Goal: Information Seeking & Learning: Check status

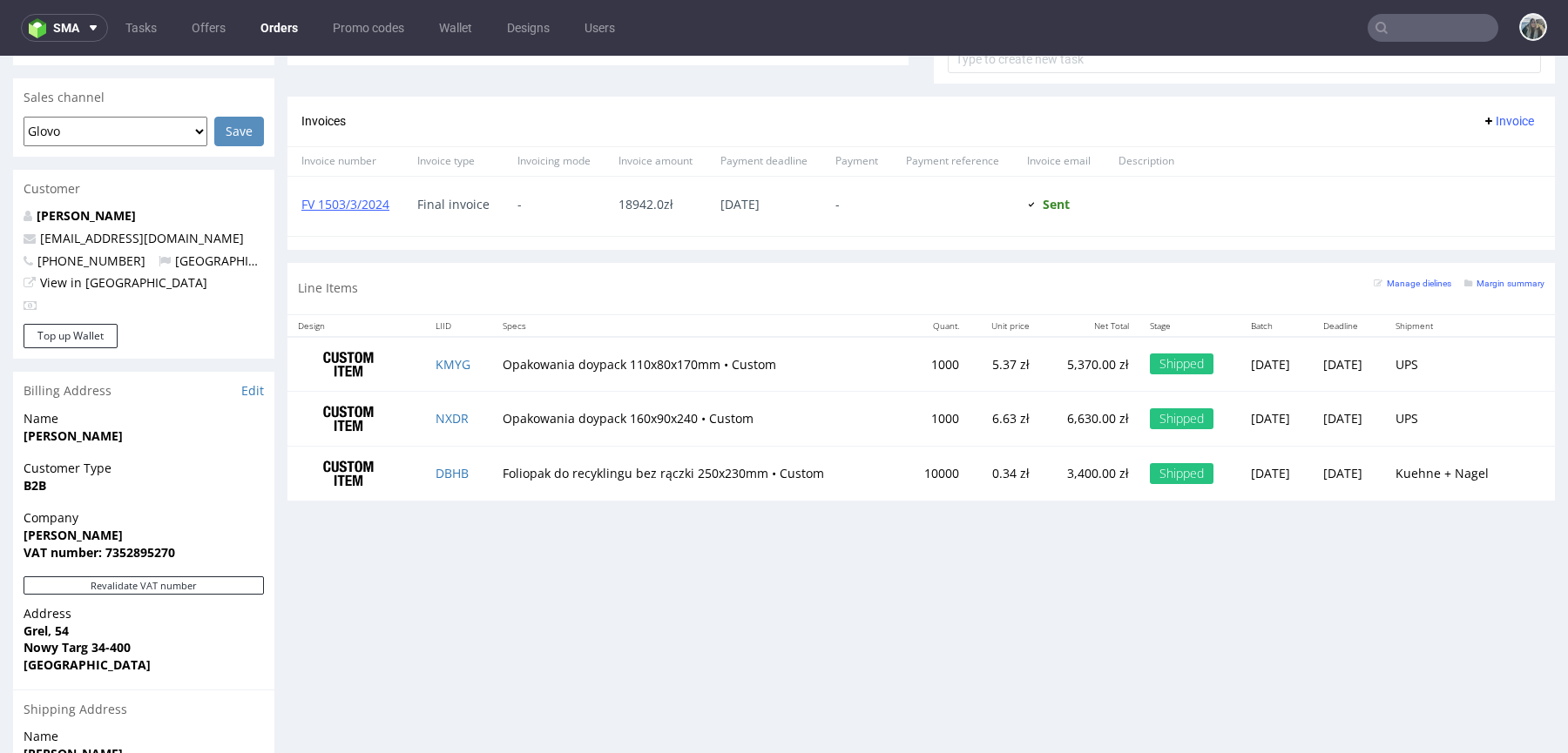
scroll to position [782, 0]
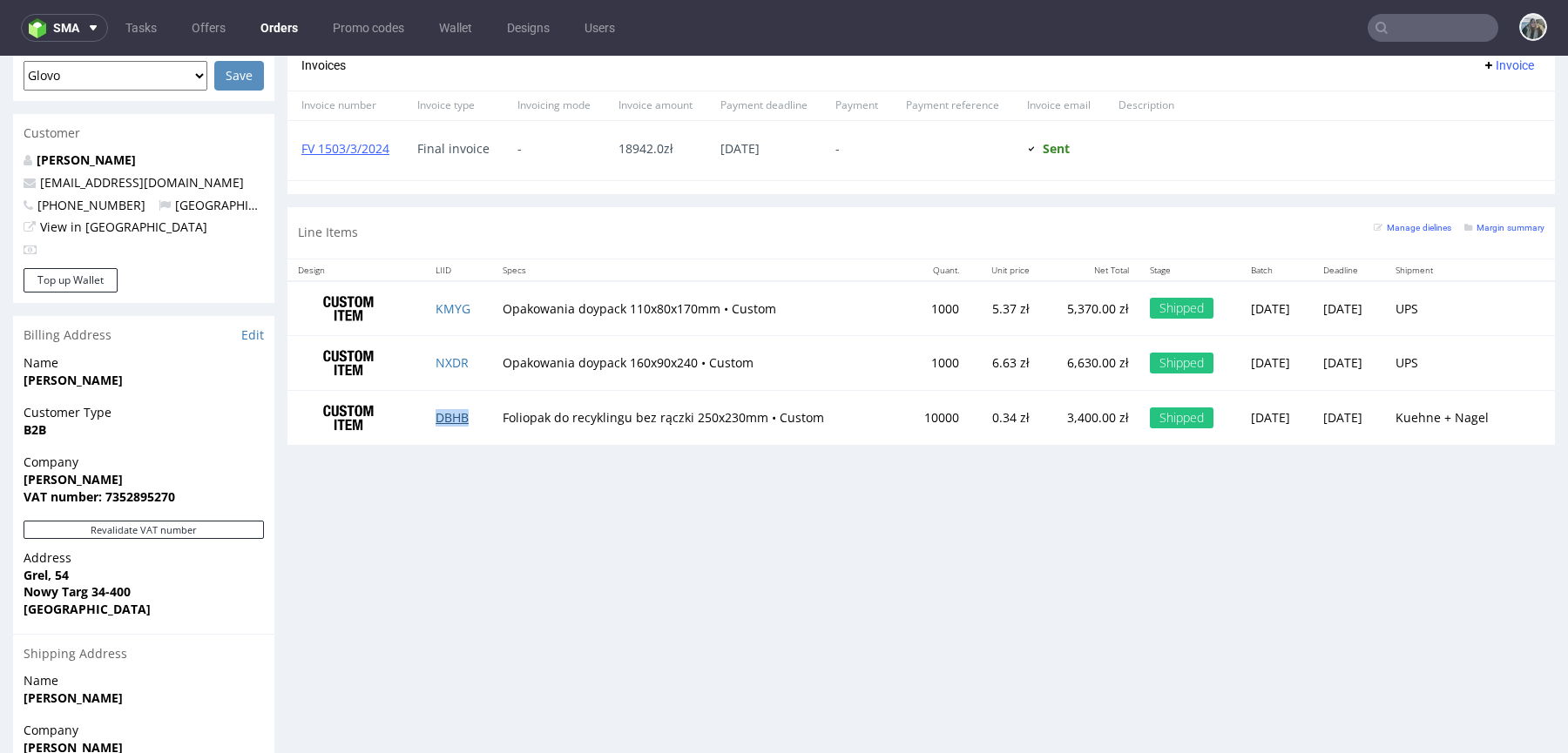
click at [441, 412] on link "DBHB" at bounding box center [451, 417] width 33 height 16
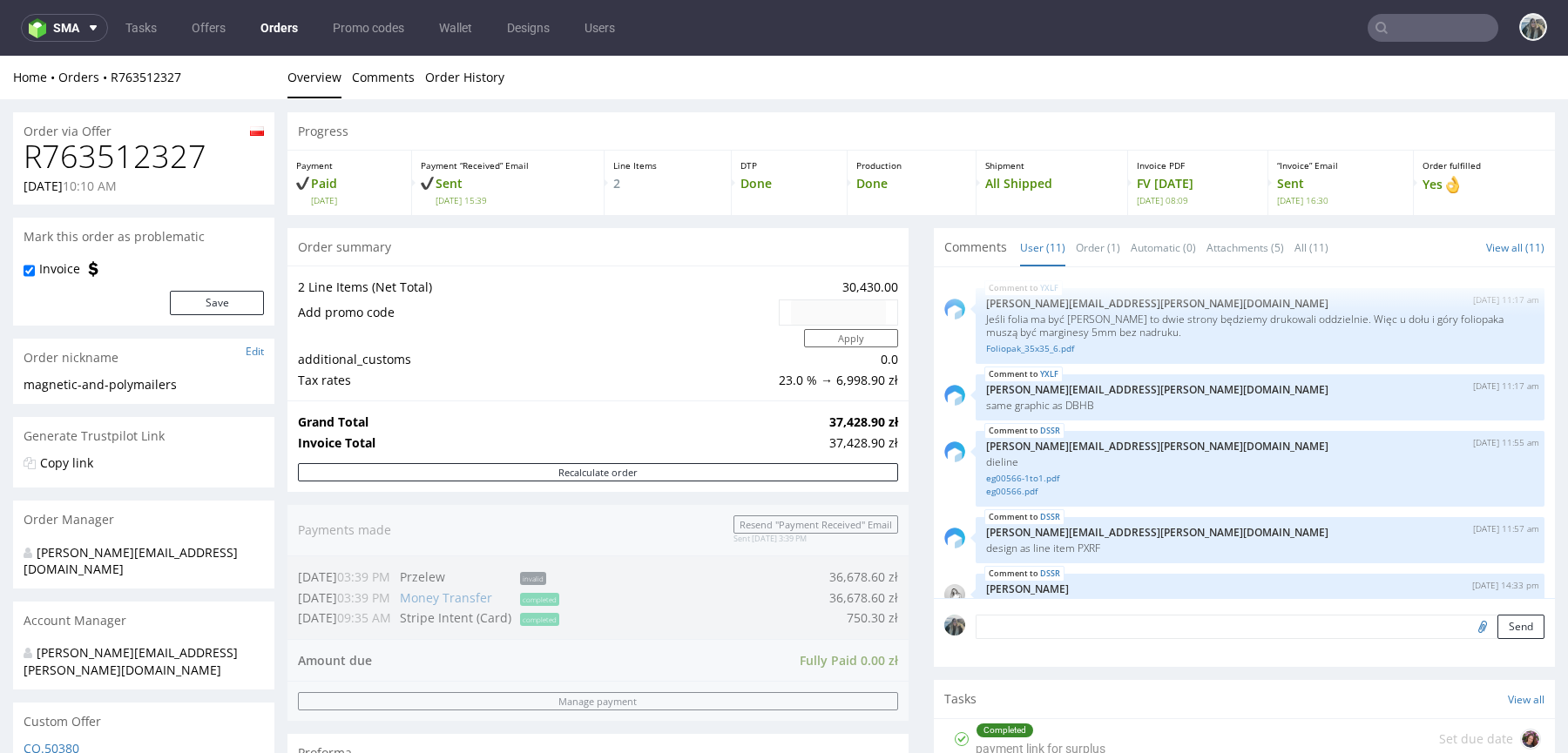
scroll to position [446, 0]
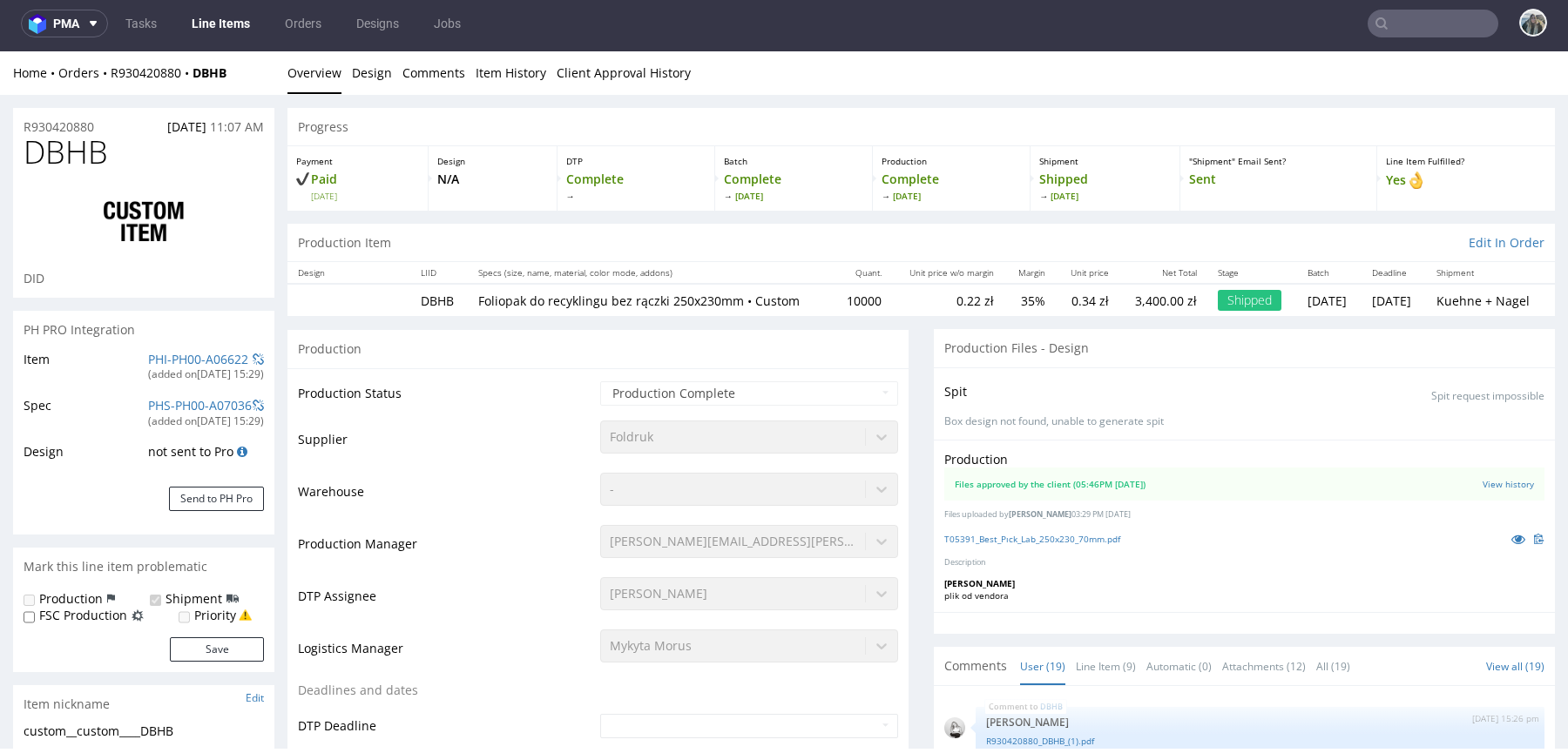
scroll to position [1180, 0]
select select "in_progress"
click at [1512, 538] on icon at bounding box center [1518, 539] width 14 height 12
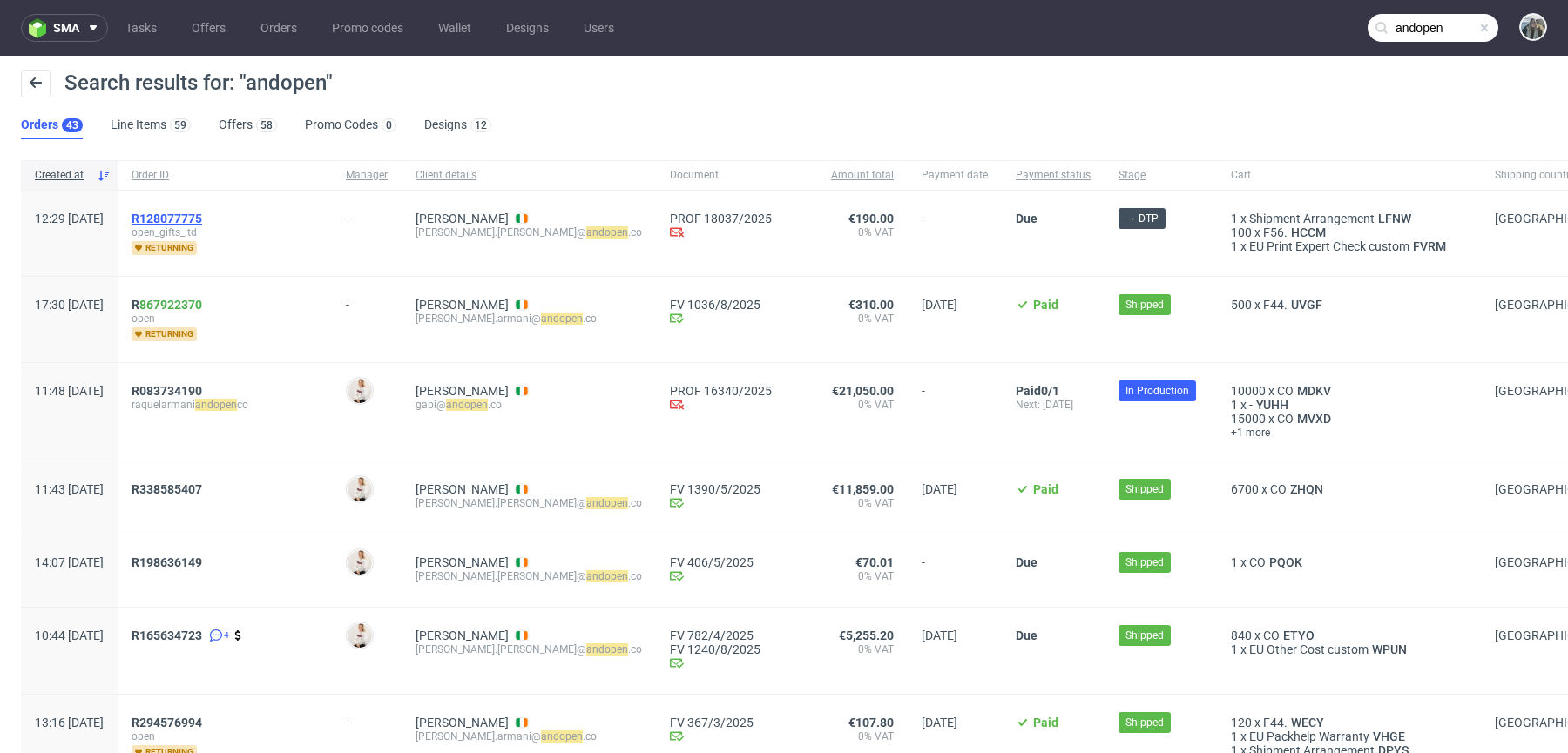
click at [202, 216] on span "R128077775" at bounding box center [167, 218] width 70 height 14
click at [202, 388] on span "R083734190" at bounding box center [167, 391] width 70 height 14
click at [202, 215] on span "R128077775" at bounding box center [167, 218] width 70 height 14
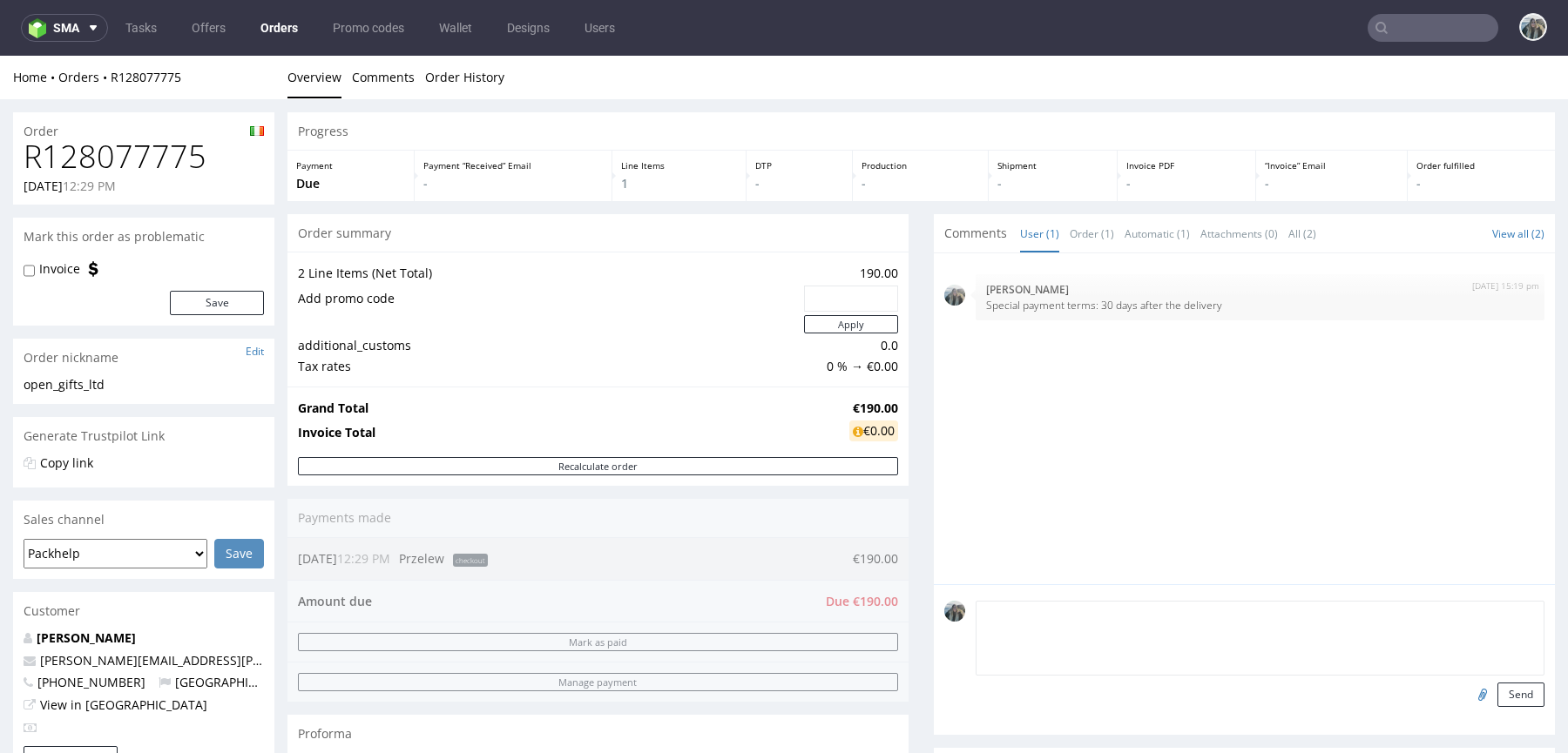
click at [1071, 621] on textarea at bounding box center [1260, 638] width 568 height 75
type textarea "Delivery DDL: 15.09"
click at [1511, 688] on button "Send" at bounding box center [1520, 695] width 47 height 25
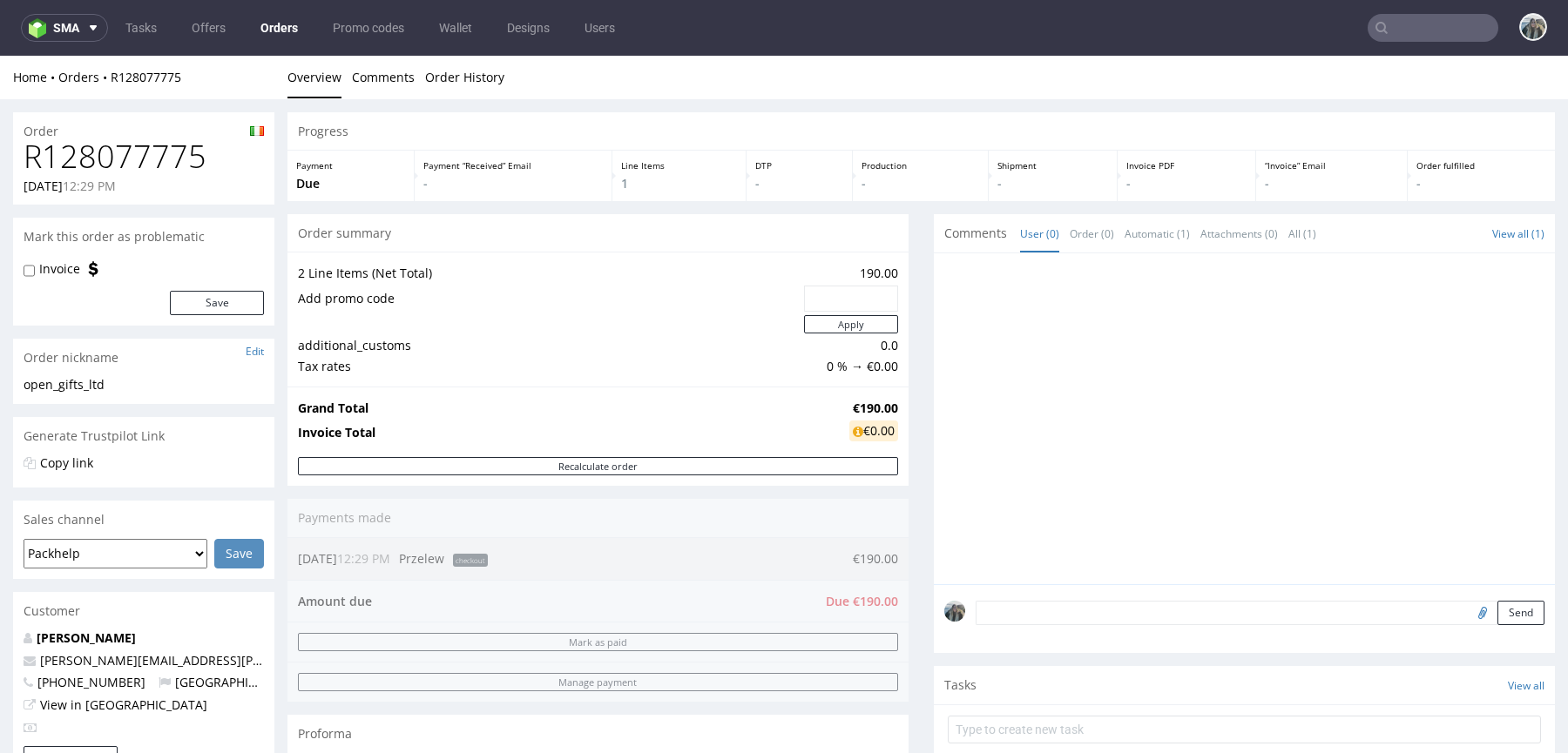
click at [1017, 602] on textarea at bounding box center [1260, 613] width 568 height 25
type textarea "s"
paste textarea "Payment terms: 30 days after the delivery"
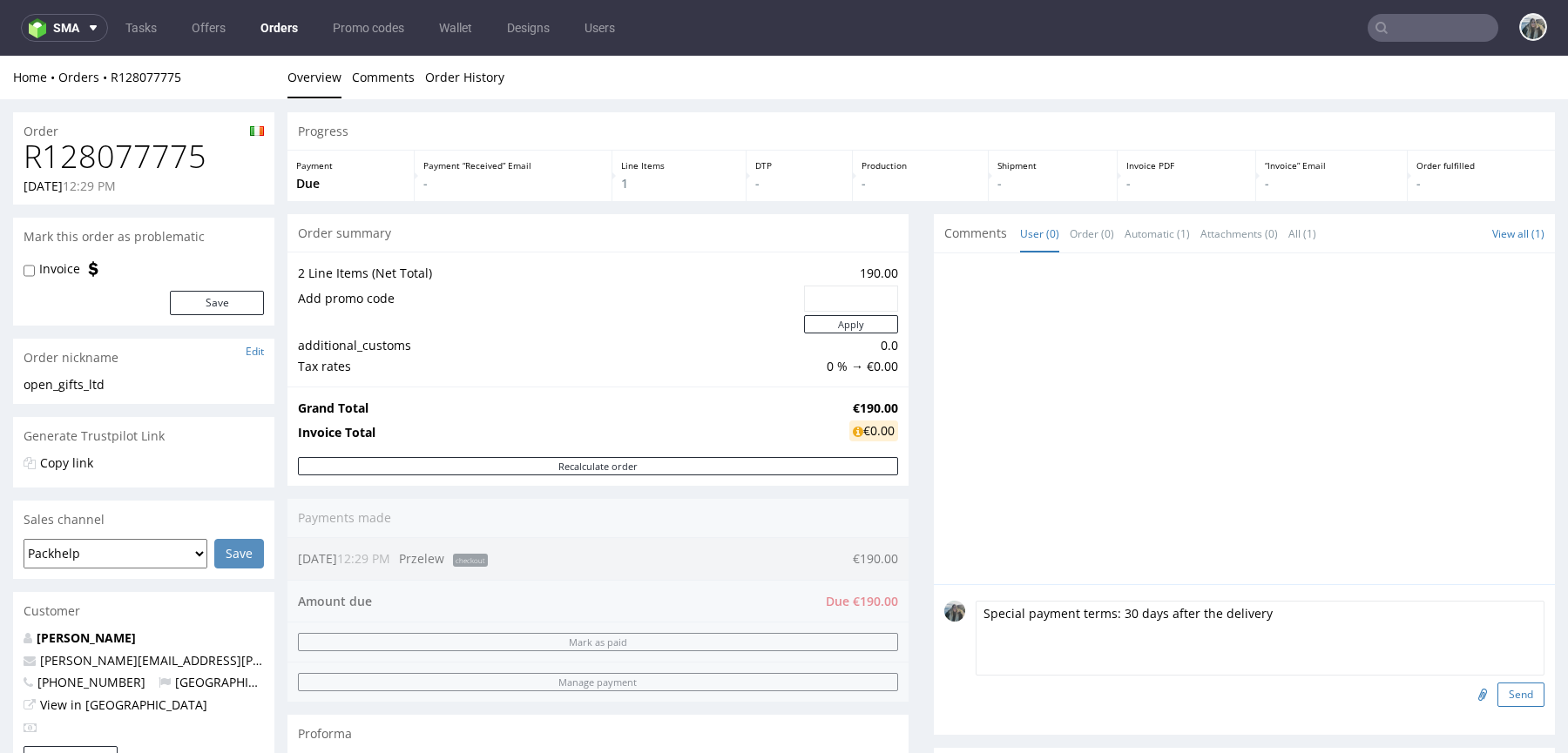
type textarea "Special payment terms: 30 days after the delivery"
click at [1499, 692] on button "Send" at bounding box center [1520, 695] width 47 height 25
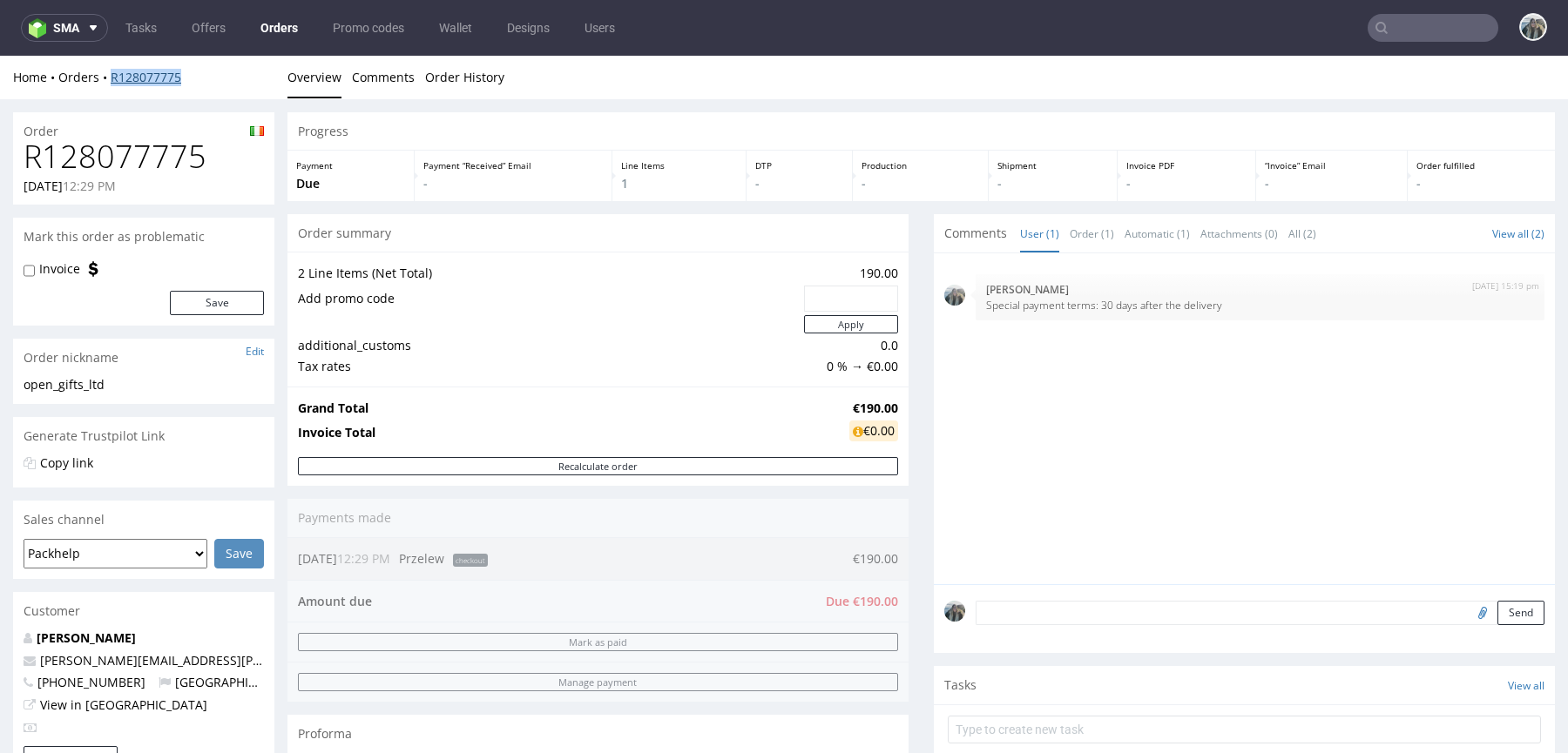
drag, startPoint x: 201, startPoint y: 75, endPoint x: 109, endPoint y: 75, distance: 92.0
click at [109, 75] on div "Home Orders R128077775" at bounding box center [144, 77] width 261 height 17
copy link "R128077775"
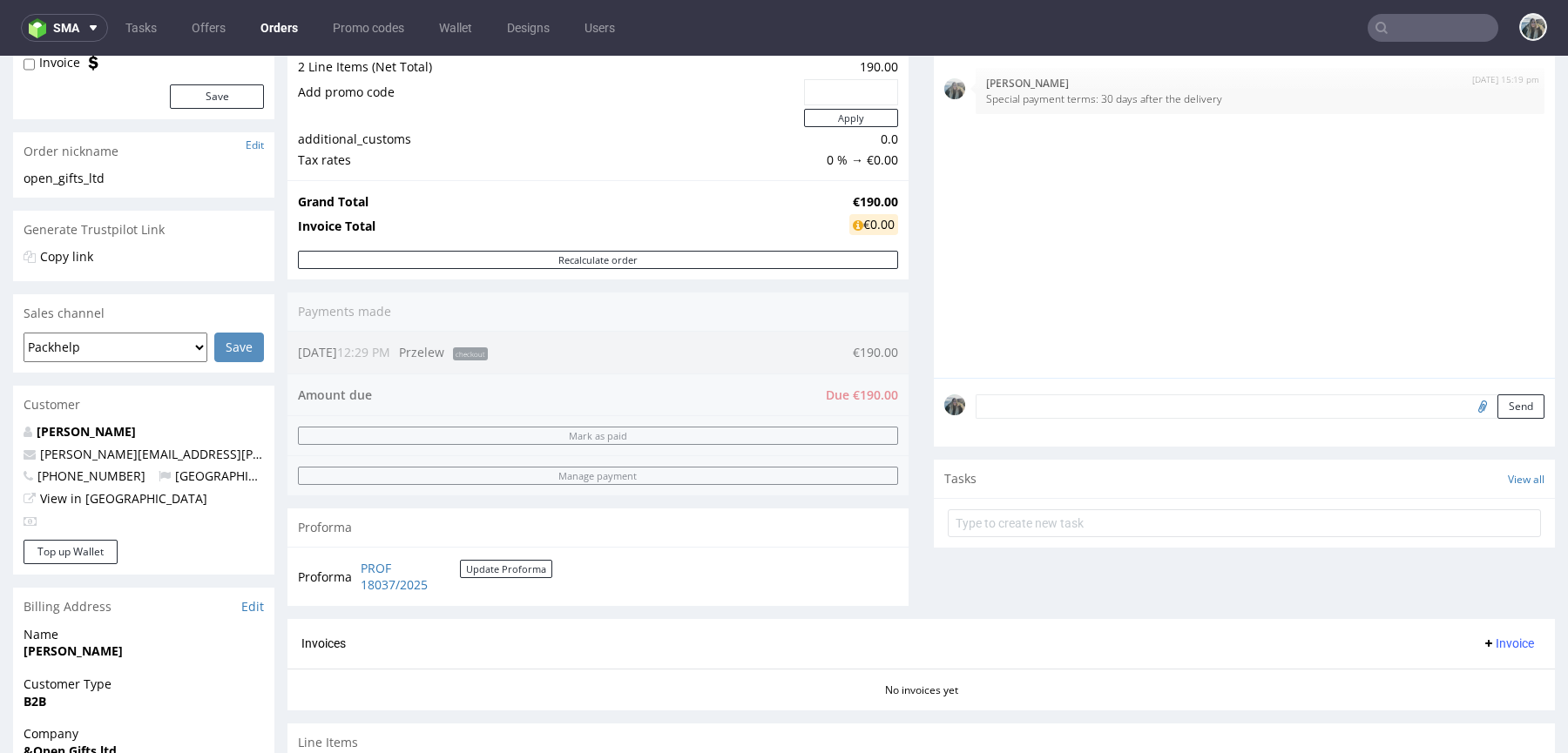
scroll to position [440, 0]
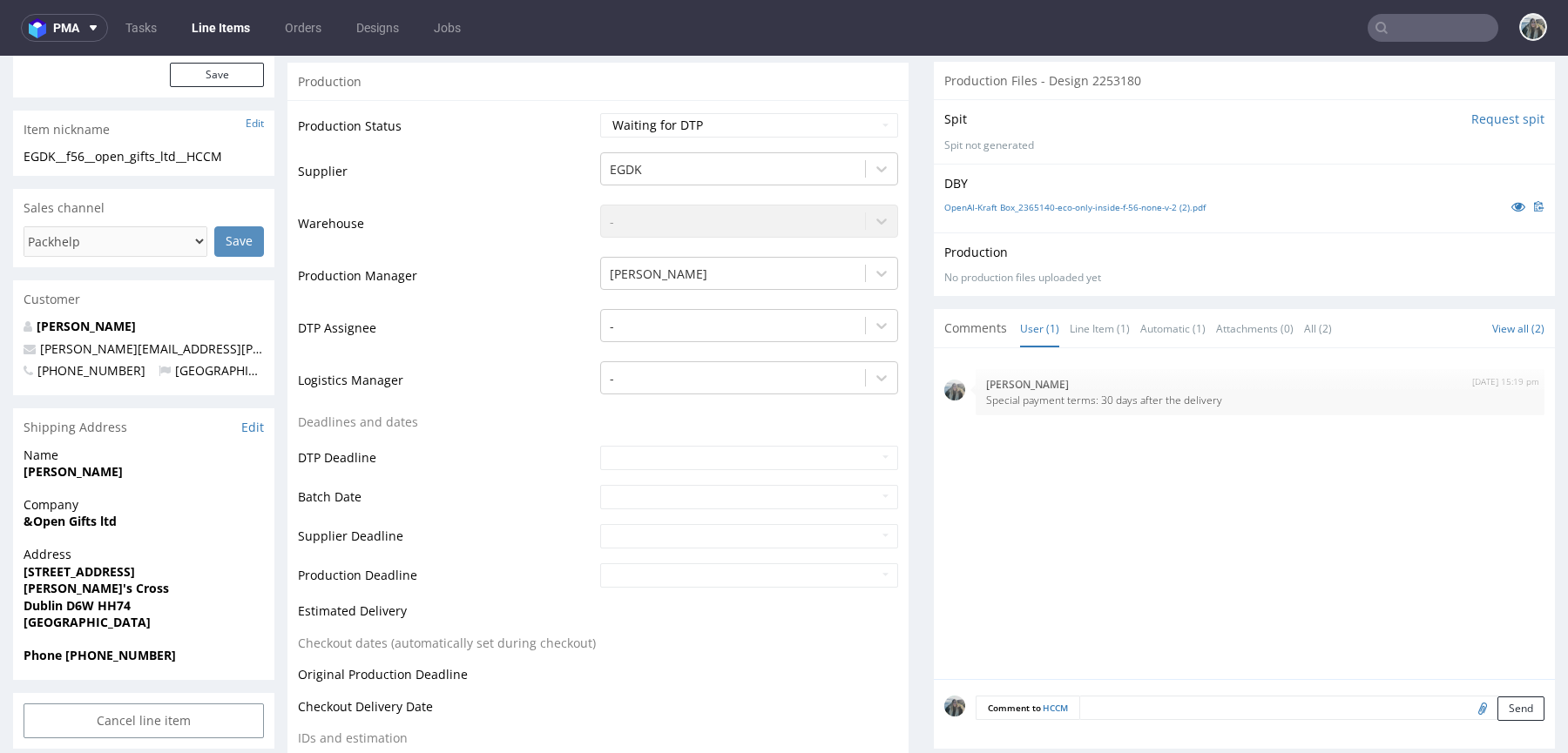
scroll to position [451, 0]
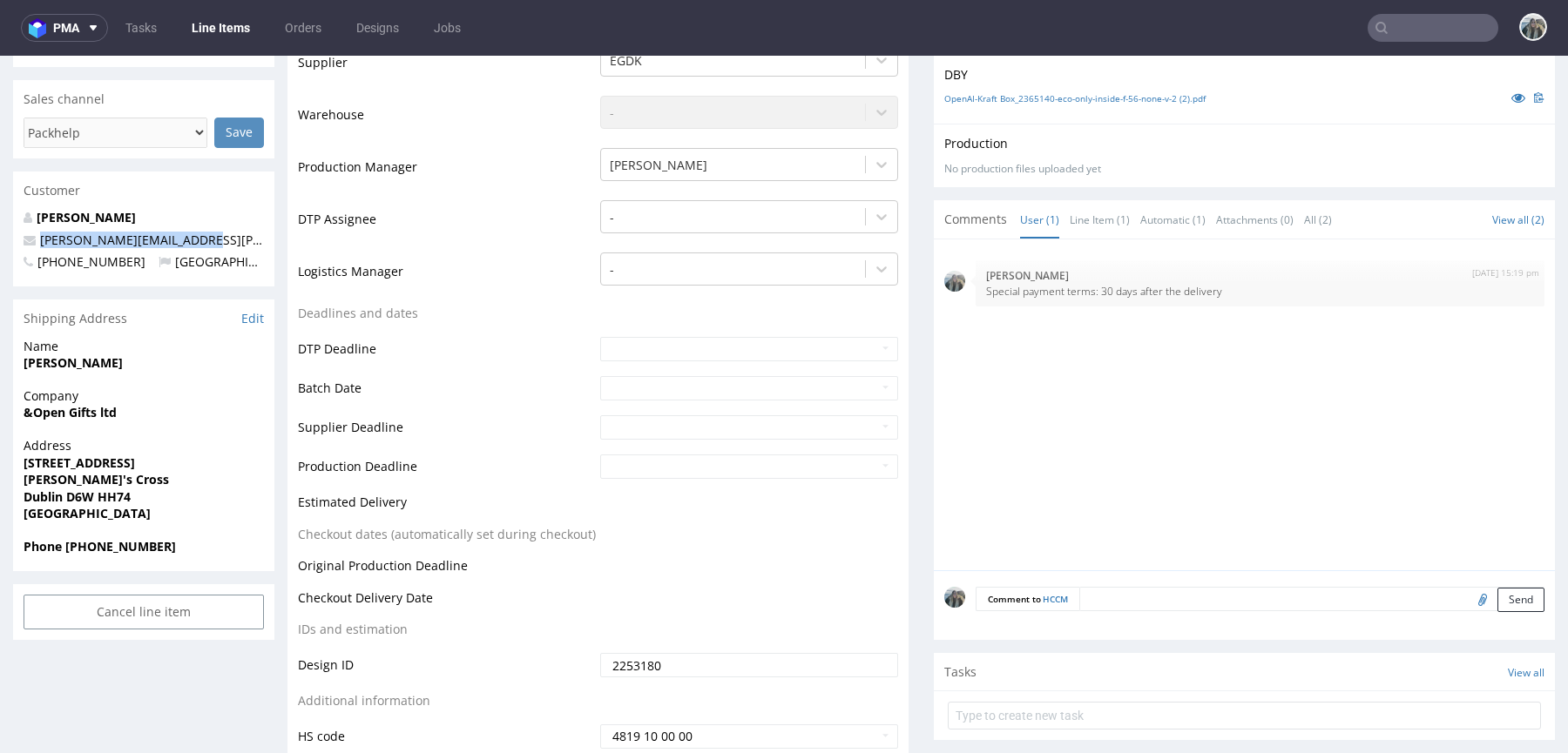
drag, startPoint x: 195, startPoint y: 239, endPoint x: 12, endPoint y: 239, distance: 183.0
click at [15, 239] on div "Cardillo Nadia nadia.cardillo@andopen.co +353860236855 Ireland" at bounding box center [144, 248] width 261 height 77
copy span "nadia.cardillo@andopen.co"
click at [82, 206] on div "Customer" at bounding box center [144, 190] width 261 height 38
drag, startPoint x: 210, startPoint y: 233, endPoint x: 114, endPoint y: 234, distance: 96.0
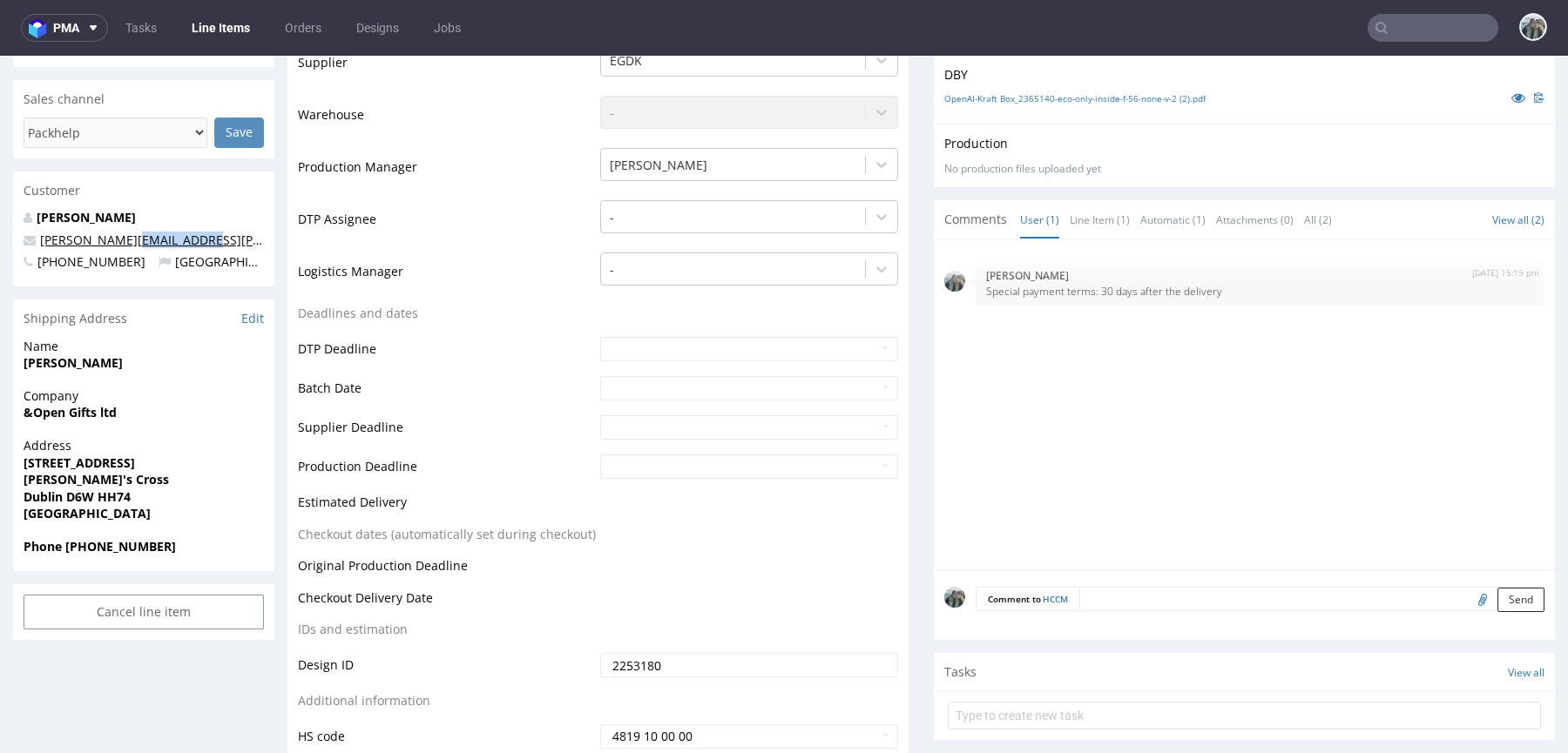
click at [114, 234] on p "nadia.cardillo@andopen.co" at bounding box center [144, 240] width 241 height 17
copy link "@andopen.co"
click at [1417, 22] on input "text" at bounding box center [1433, 28] width 130 height 28
paste input "@andopen.co"
type input "@andopen.co"
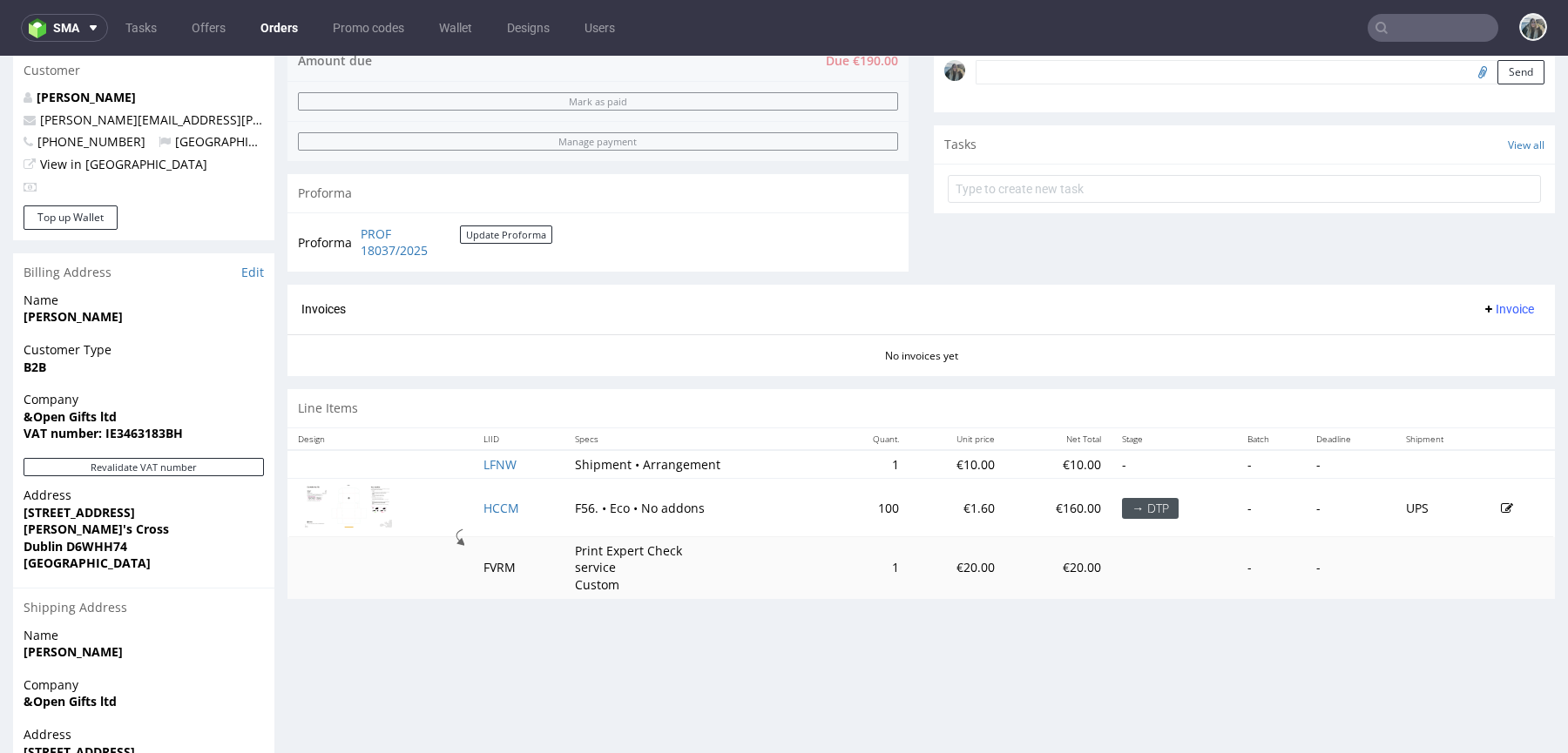
scroll to position [387, 0]
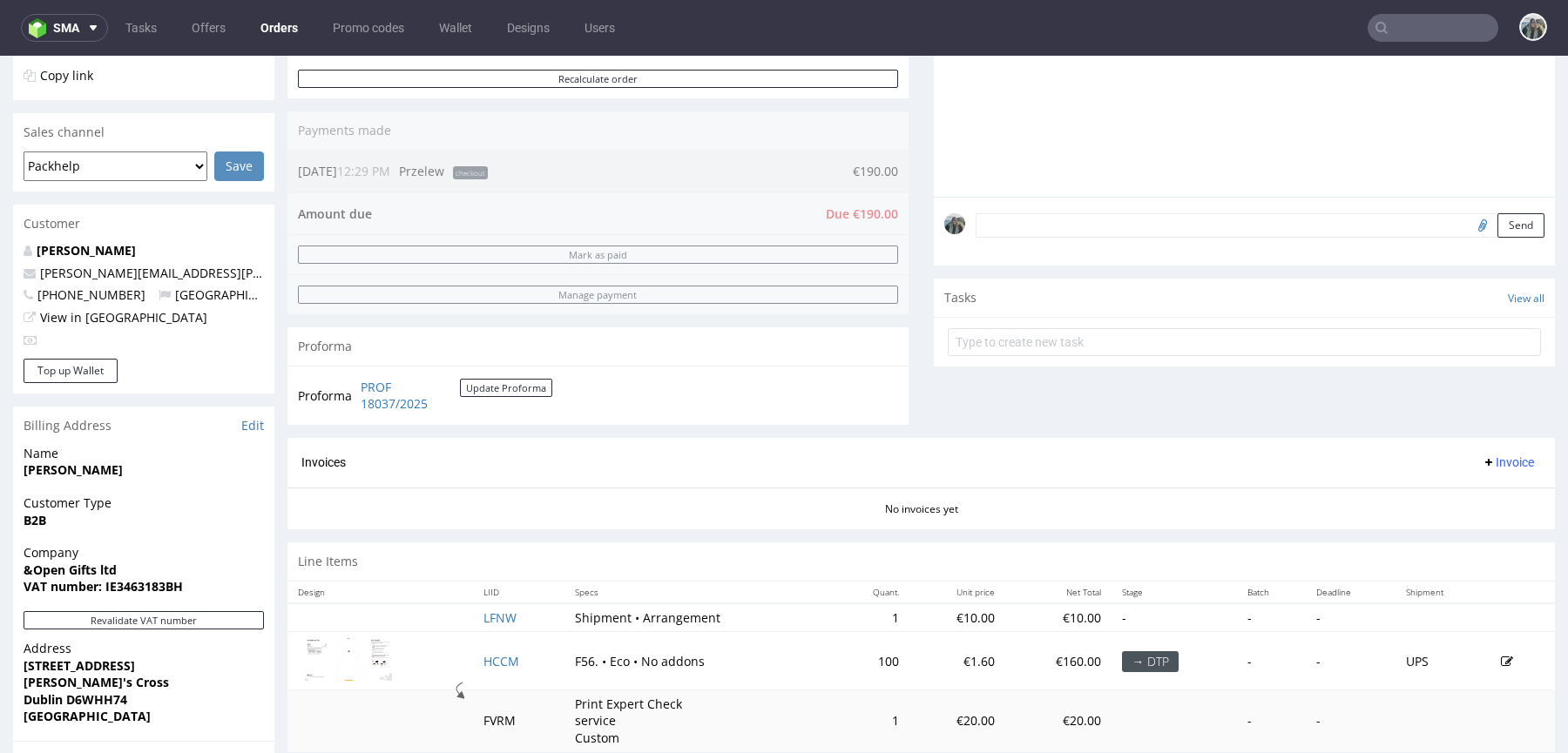
click at [1419, 28] on input "text" at bounding box center [1433, 28] width 130 height 28
paste input "@andopen.co"
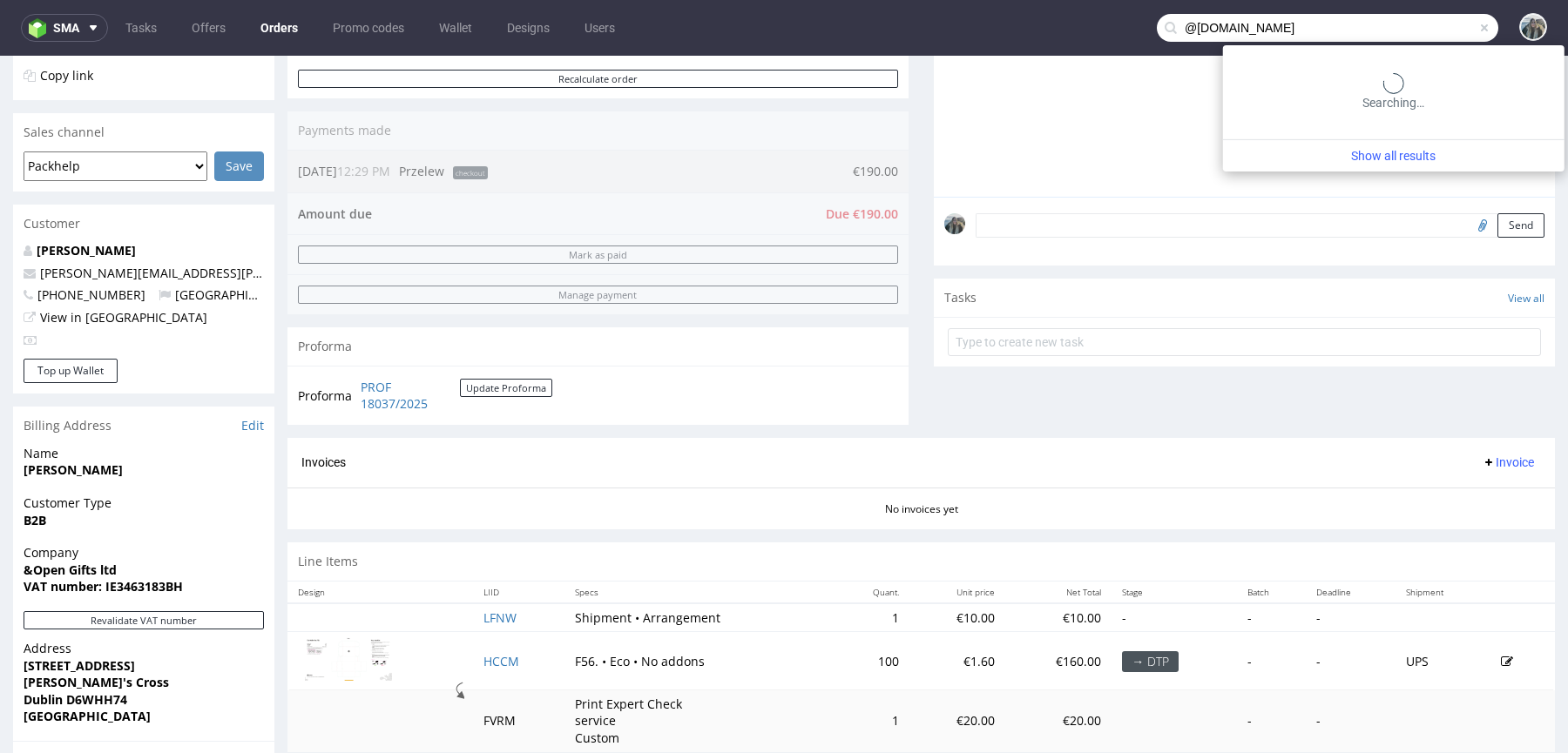
type input "@andopen.co"
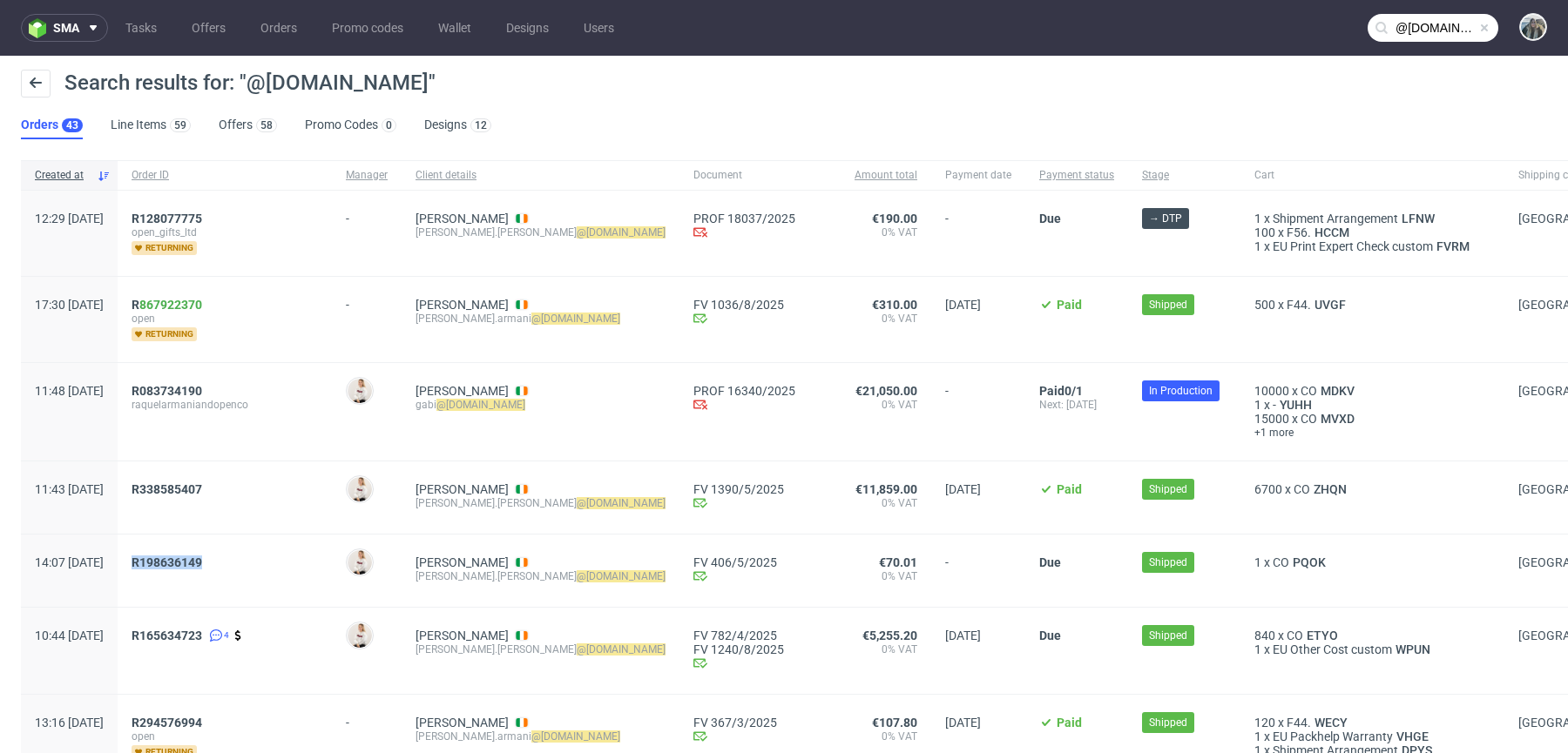
drag, startPoint x: 277, startPoint y: 559, endPoint x: 179, endPoint y: 558, distance: 98.0
click at [179, 558] on div "R198636149" at bounding box center [225, 571] width 214 height 72
copy span "R198636149"
click at [202, 558] on span "R198636149" at bounding box center [167, 563] width 70 height 14
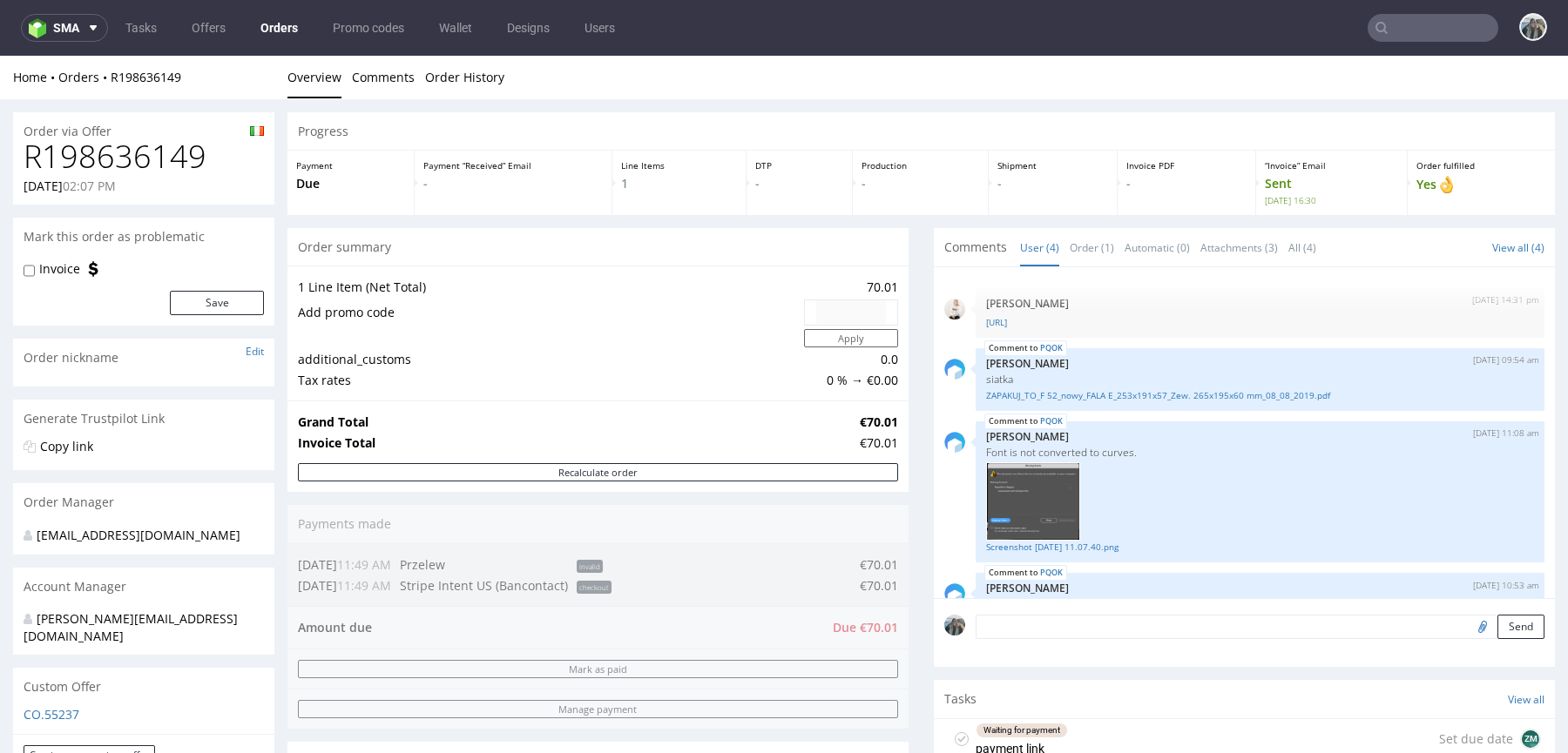
click at [1451, 30] on input "text" at bounding box center [1433, 28] width 130 height 28
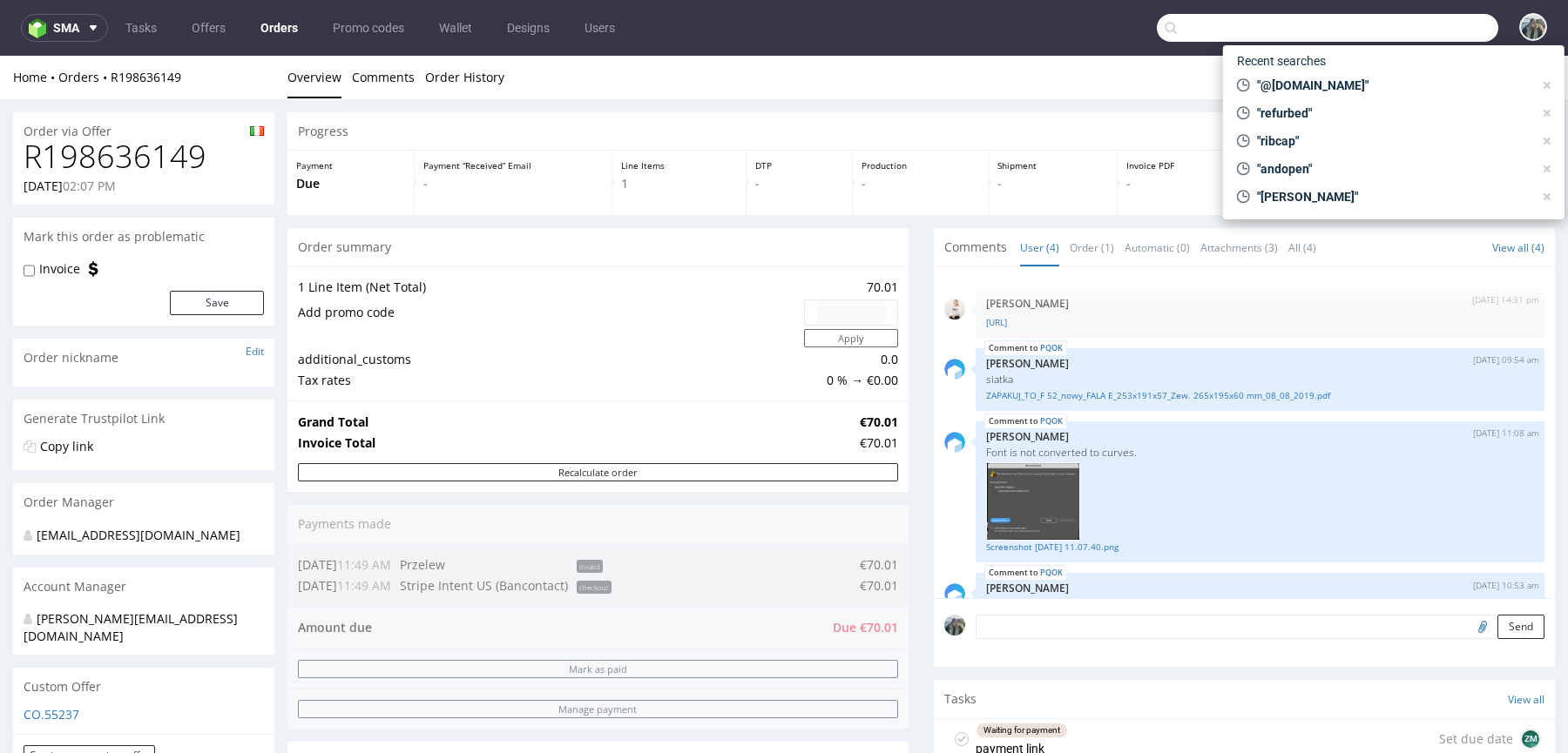
paste input "giftpoint"
type input "giftpoint"
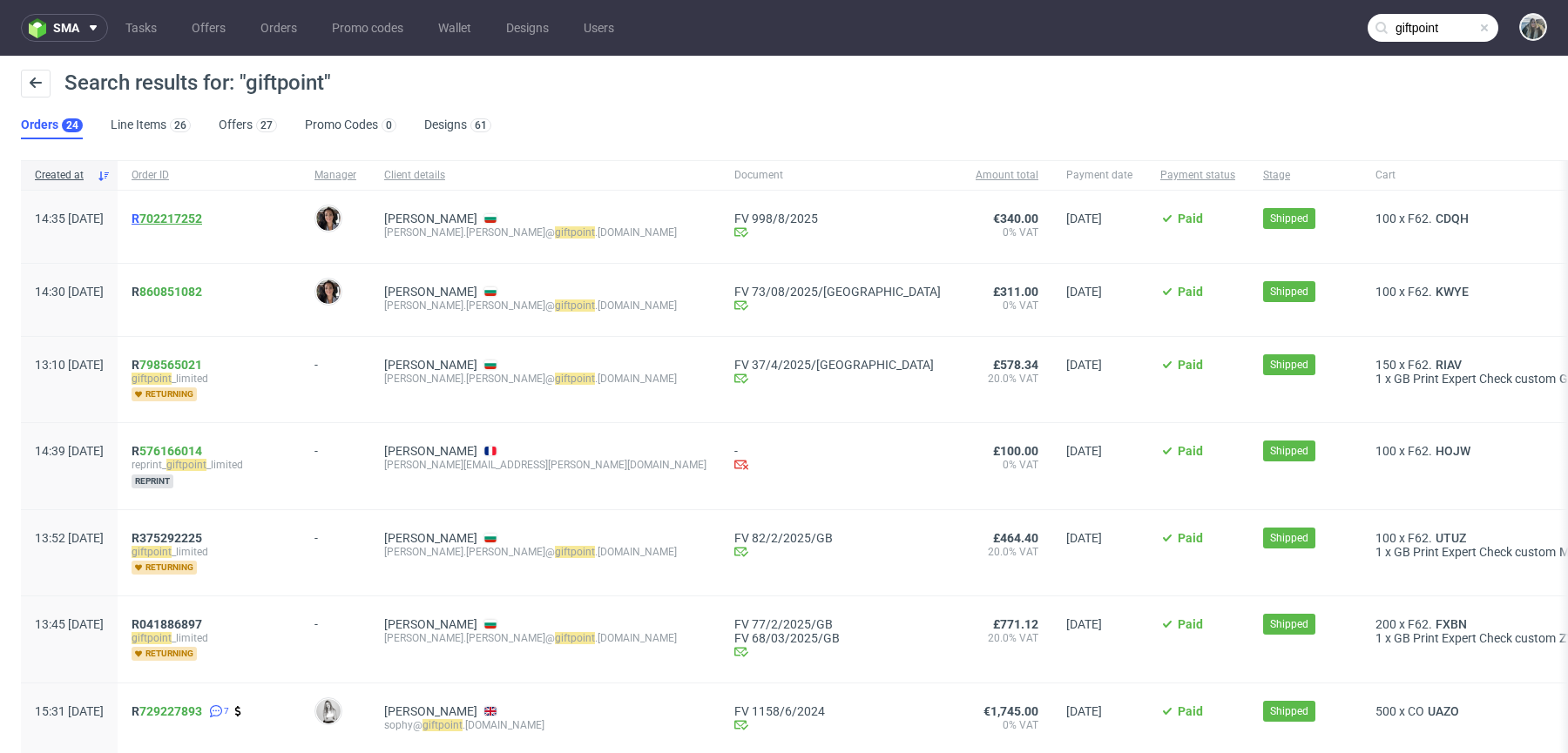
click at [202, 216] on link "702217252" at bounding box center [170, 218] width 63 height 14
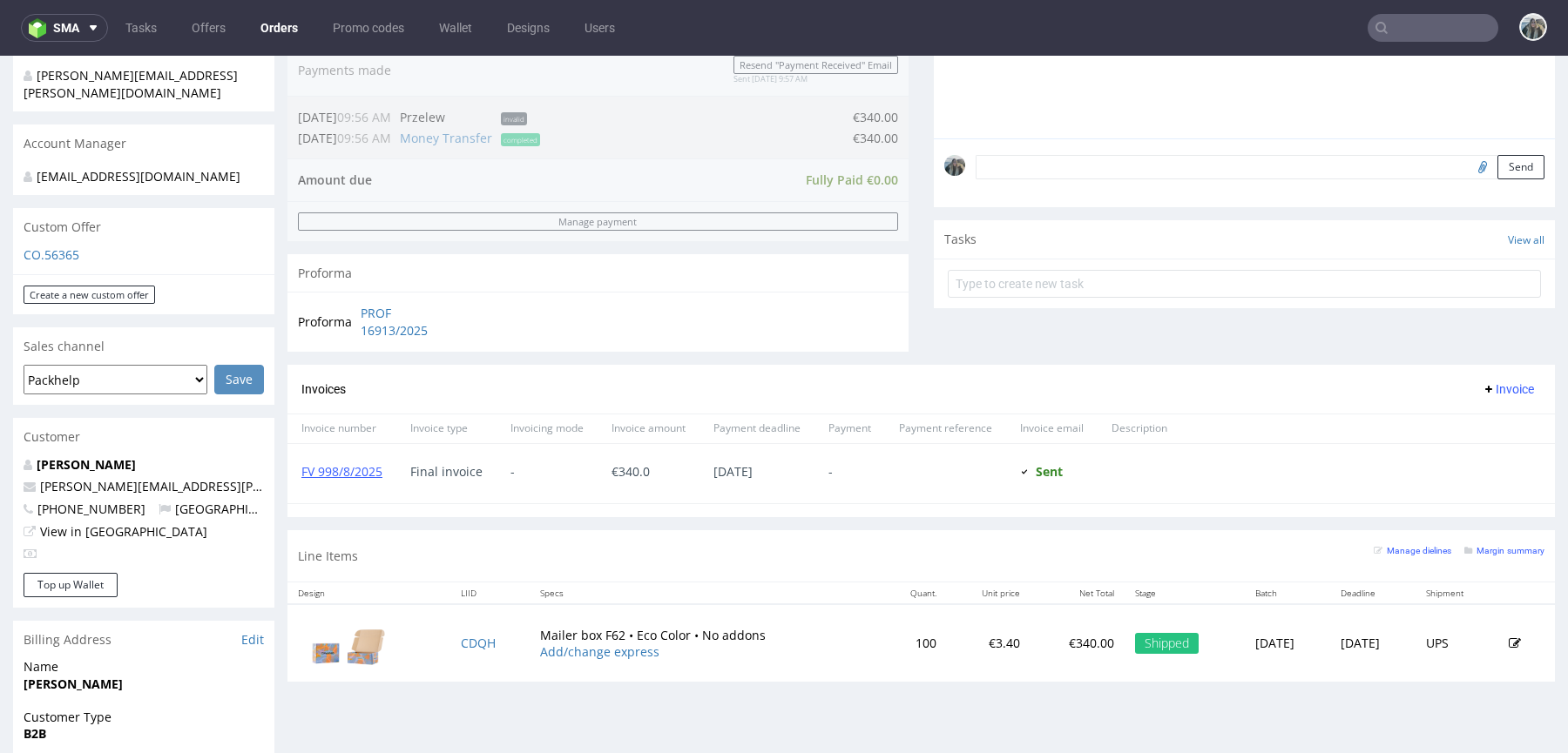
scroll to position [631, 0]
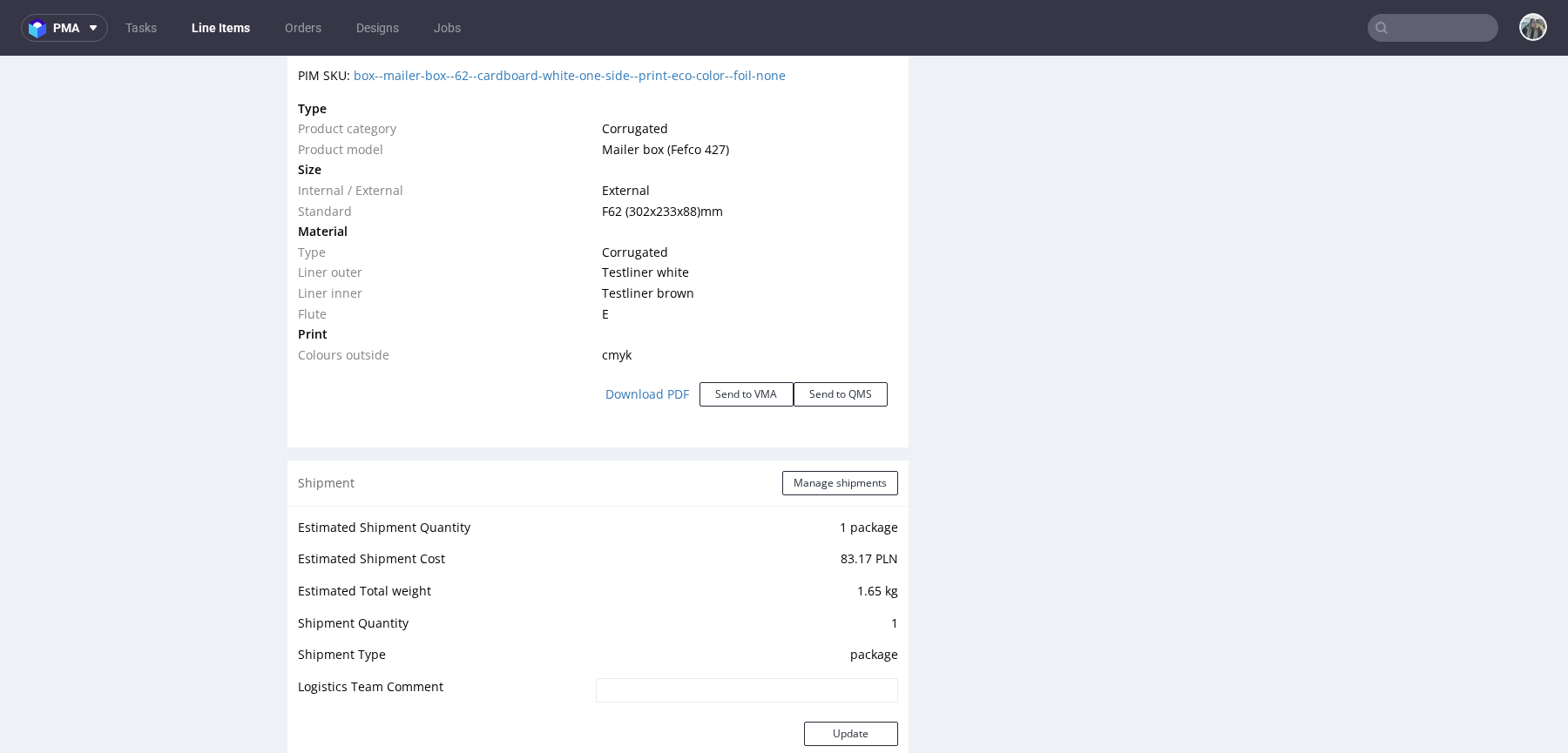
scroll to position [2188, 0]
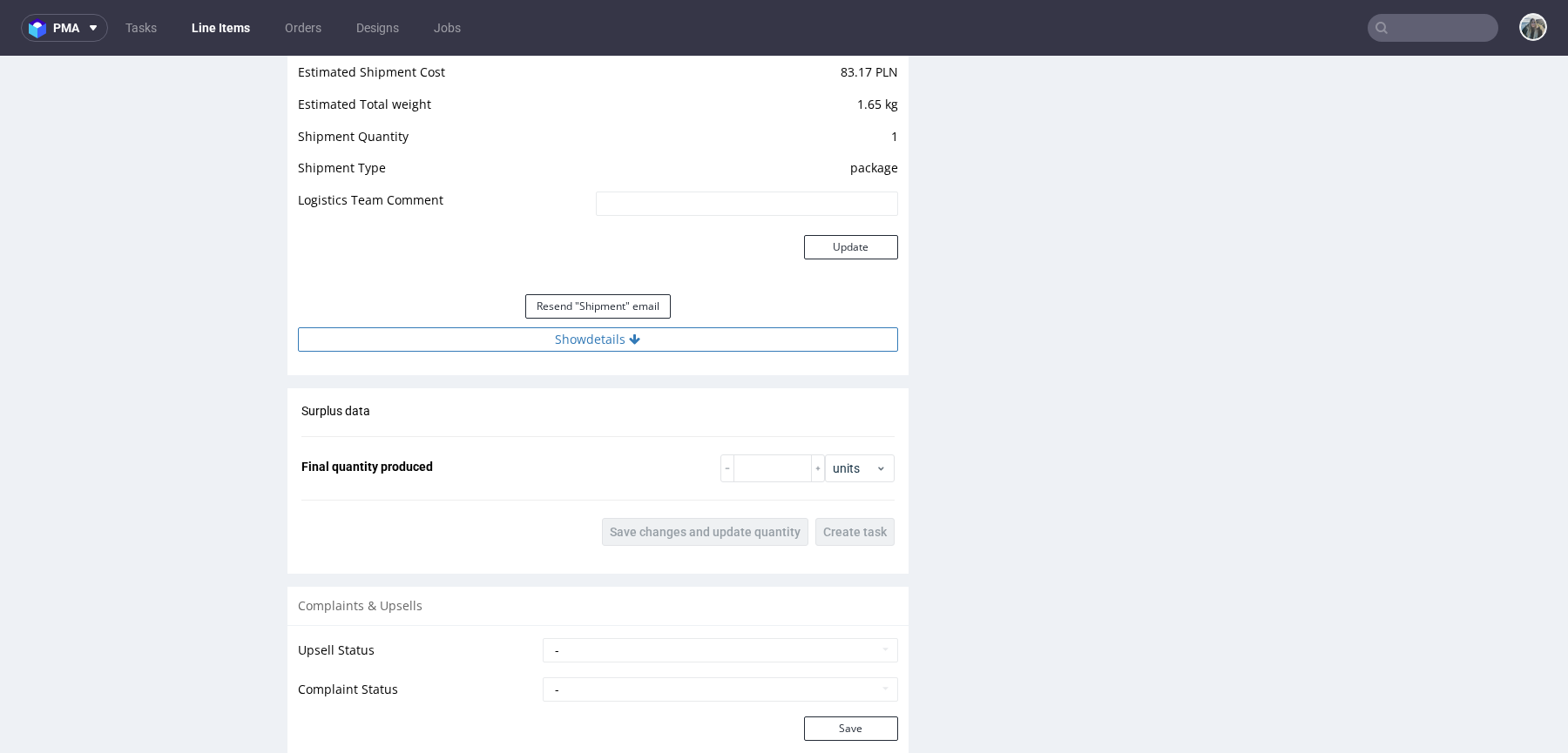
click at [630, 333] on icon at bounding box center [635, 339] width 11 height 12
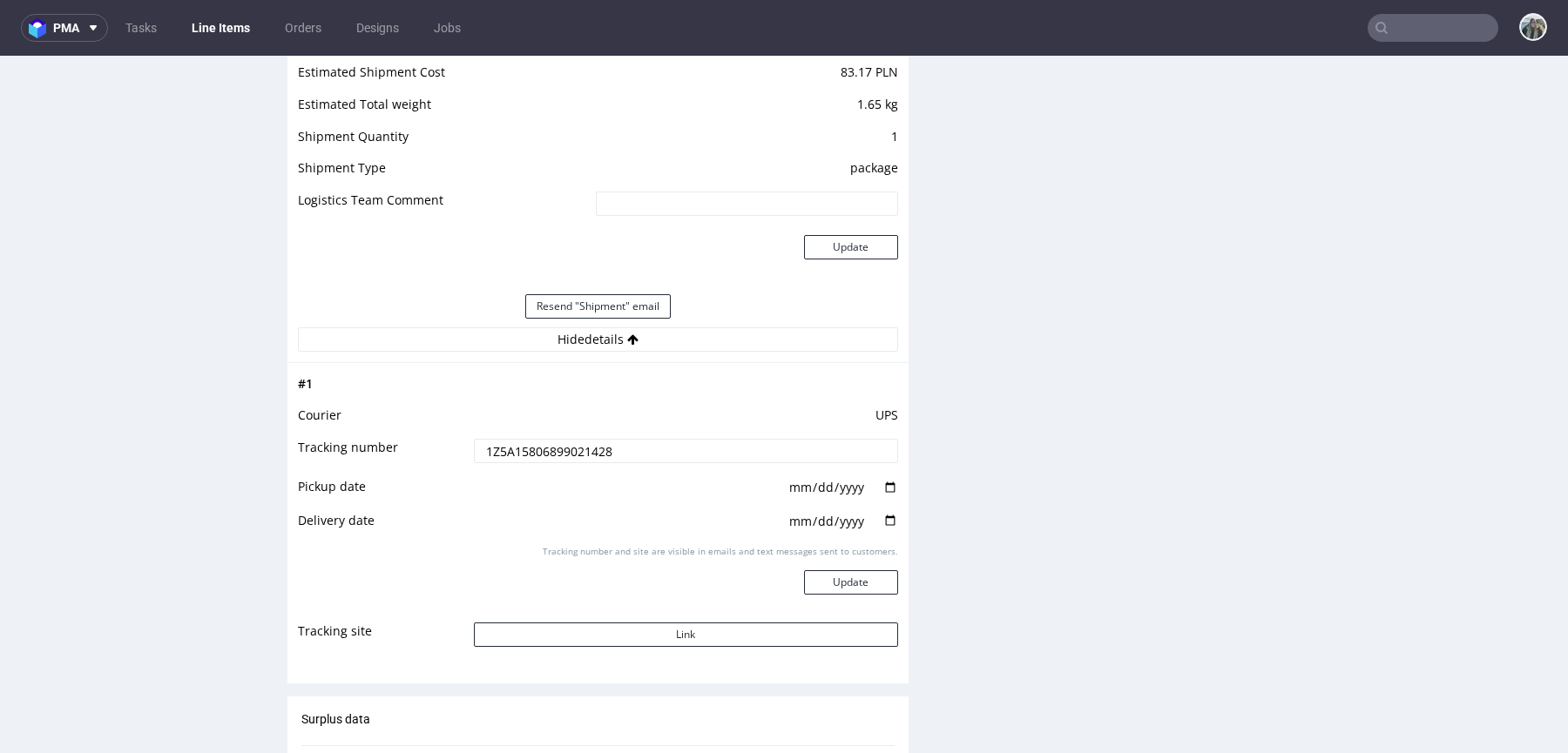
click at [599, 444] on input "1Z5A15806899021428" at bounding box center [686, 451] width 425 height 25
click at [611, 633] on button "Link" at bounding box center [686, 635] width 425 height 25
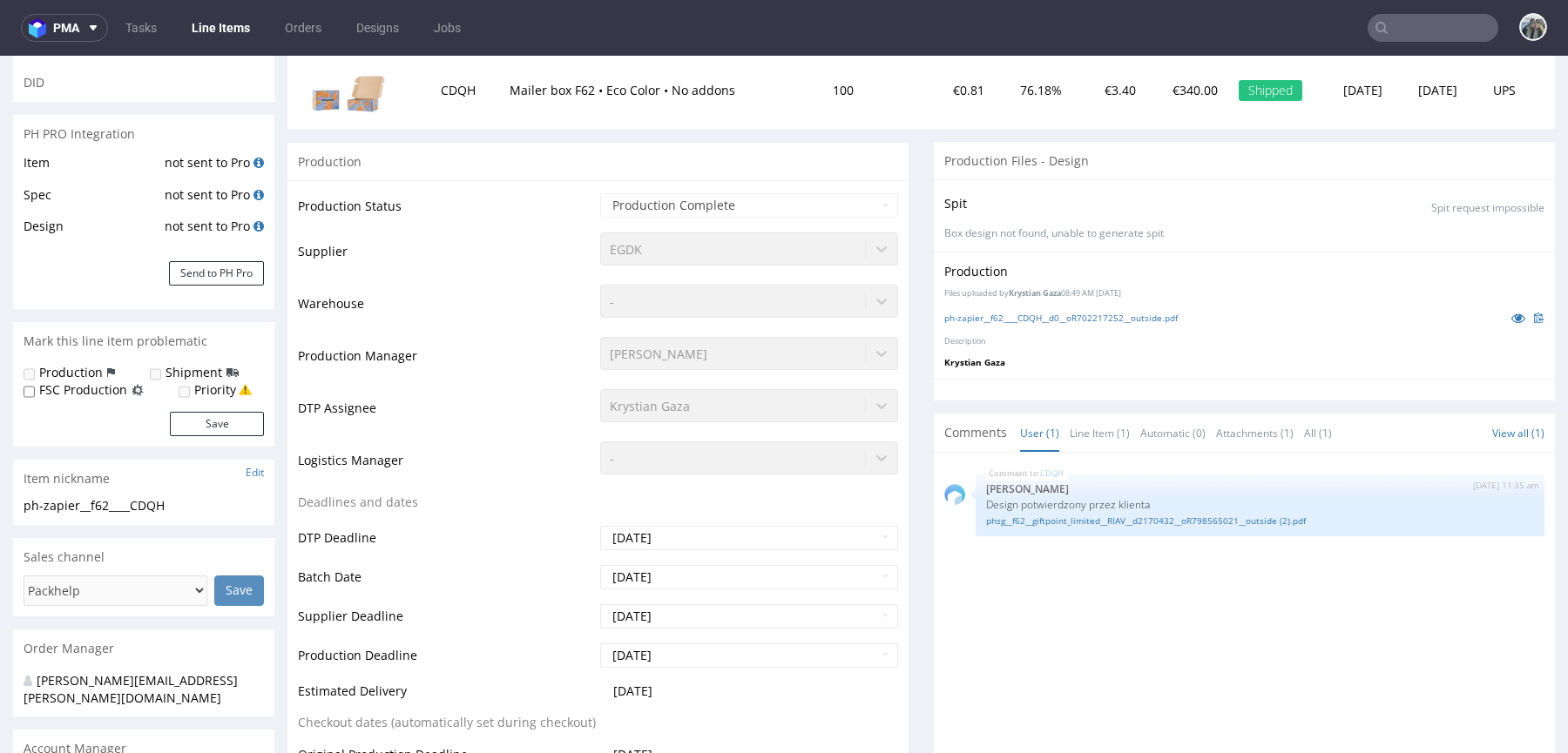
scroll to position [0, 0]
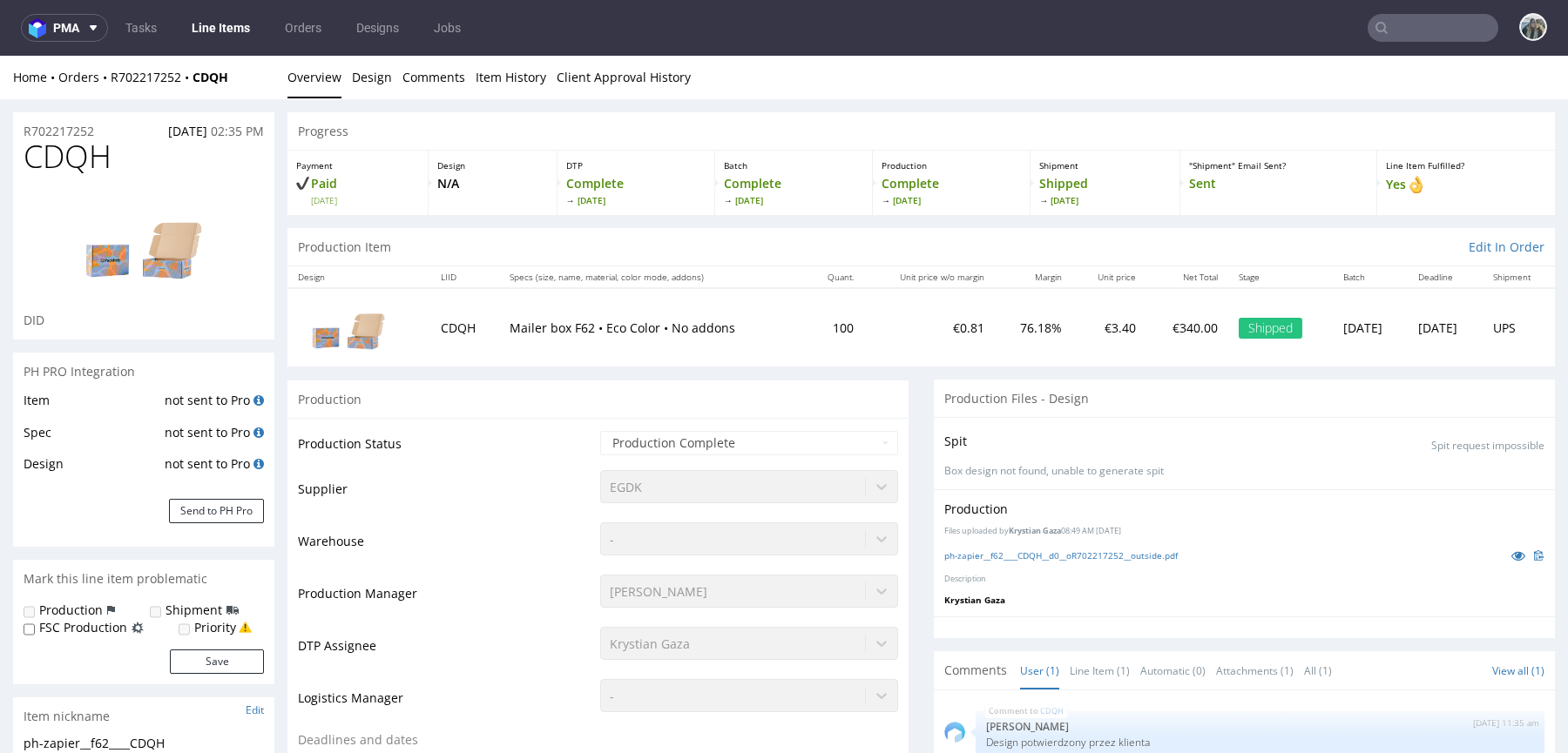
drag, startPoint x: 165, startPoint y: 97, endPoint x: 117, endPoint y: 109, distance: 49.5
copy div "Overview Design Comments Item History Client Approval History R702217252"
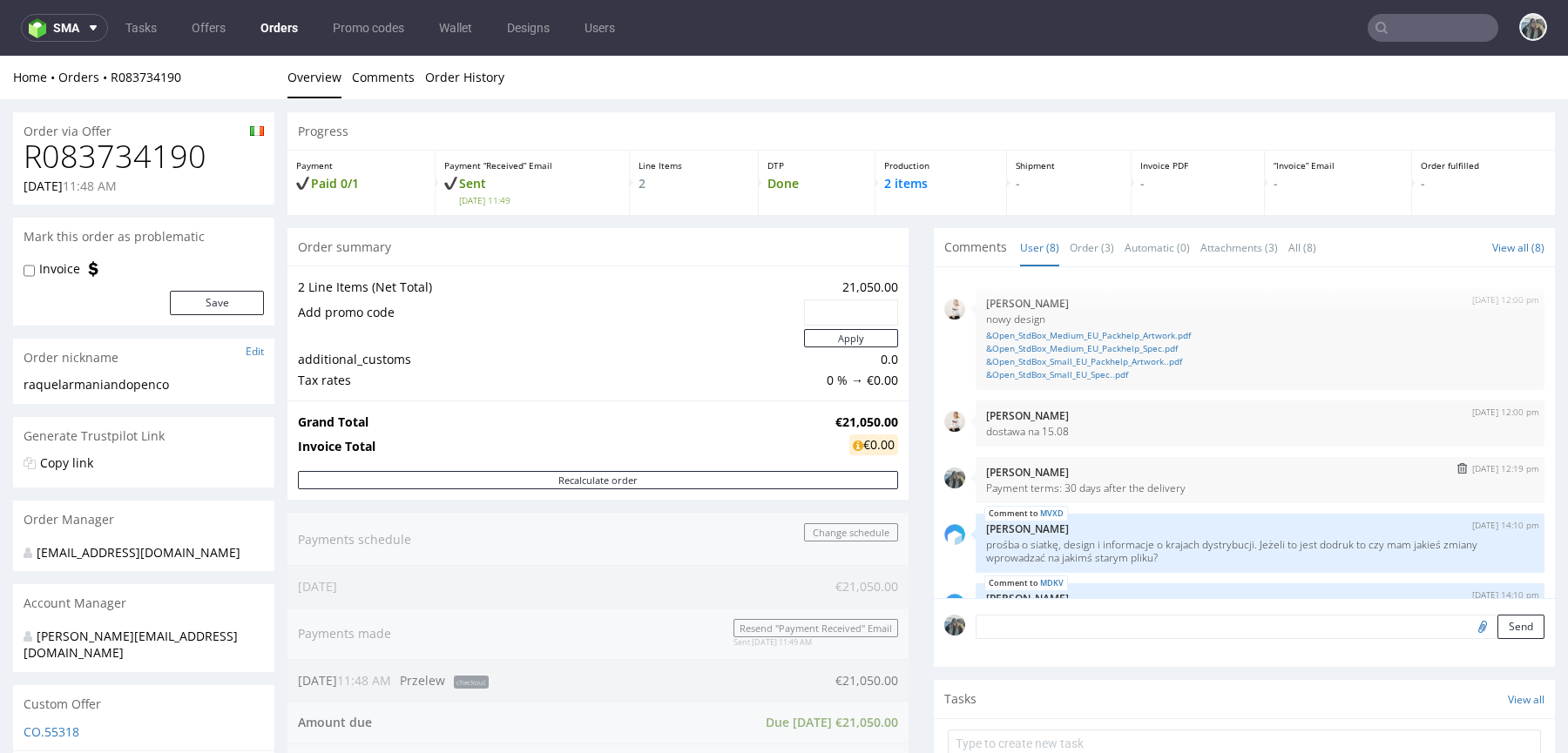
scroll to position [52, 0]
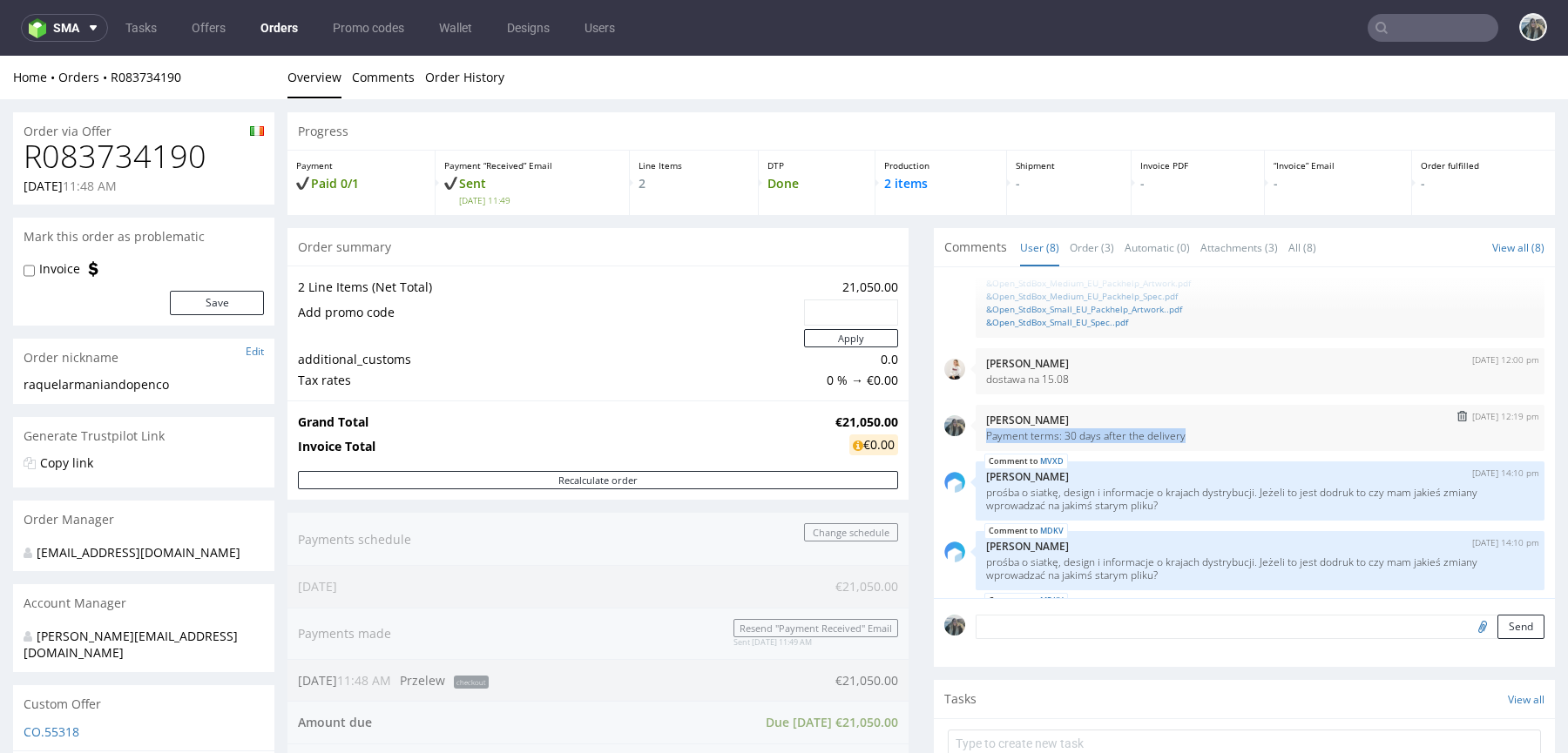
drag, startPoint x: 1169, startPoint y: 443, endPoint x: 970, endPoint y: 440, distance: 199.0
click at [976, 440] on div "1st Aug 25 | 12:19 pm Zeniuk Magdalena Payment terms: 30 days after the delivery" at bounding box center [1260, 427] width 568 height 46
copy p "Payment terms: 30 days after the delivery"
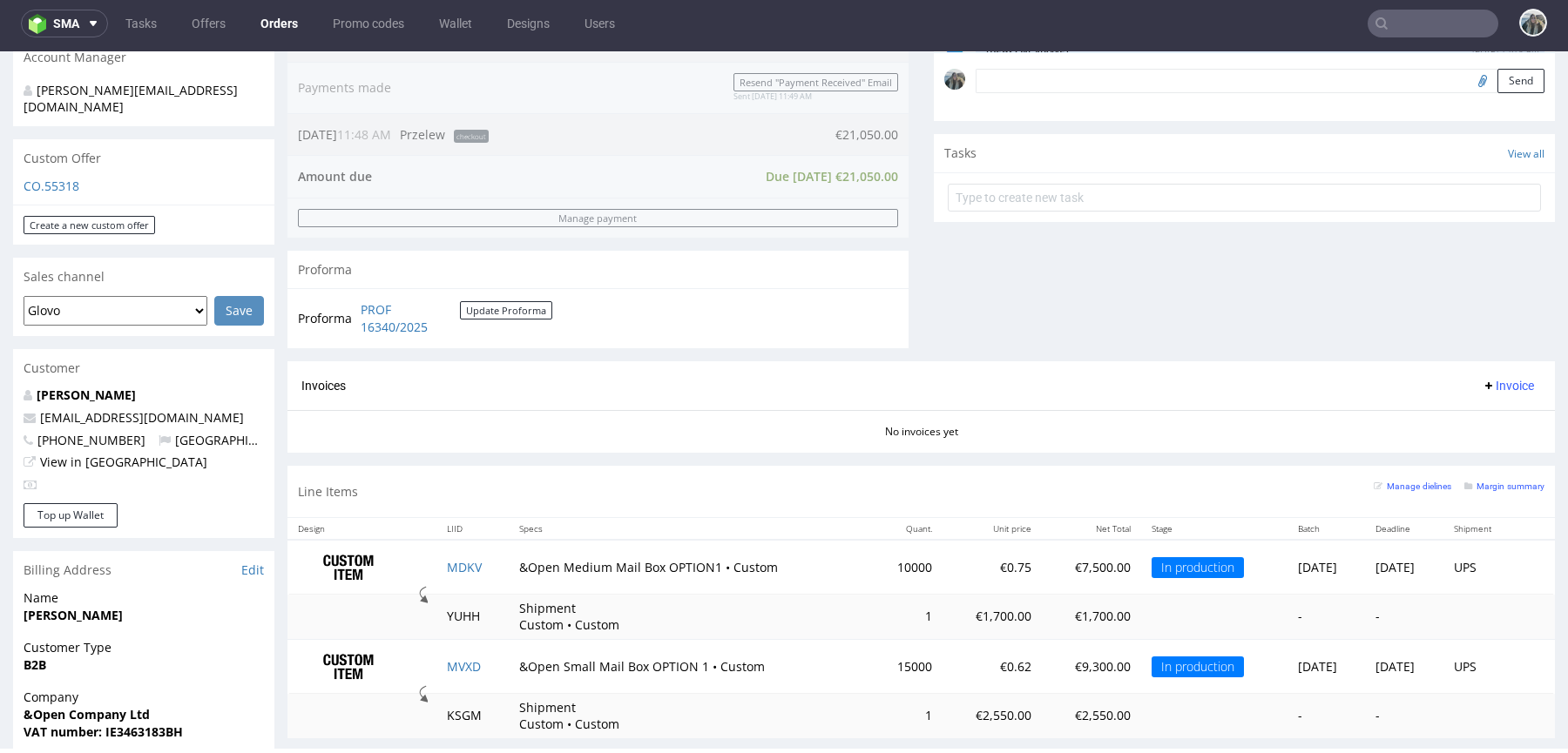
scroll to position [270, 0]
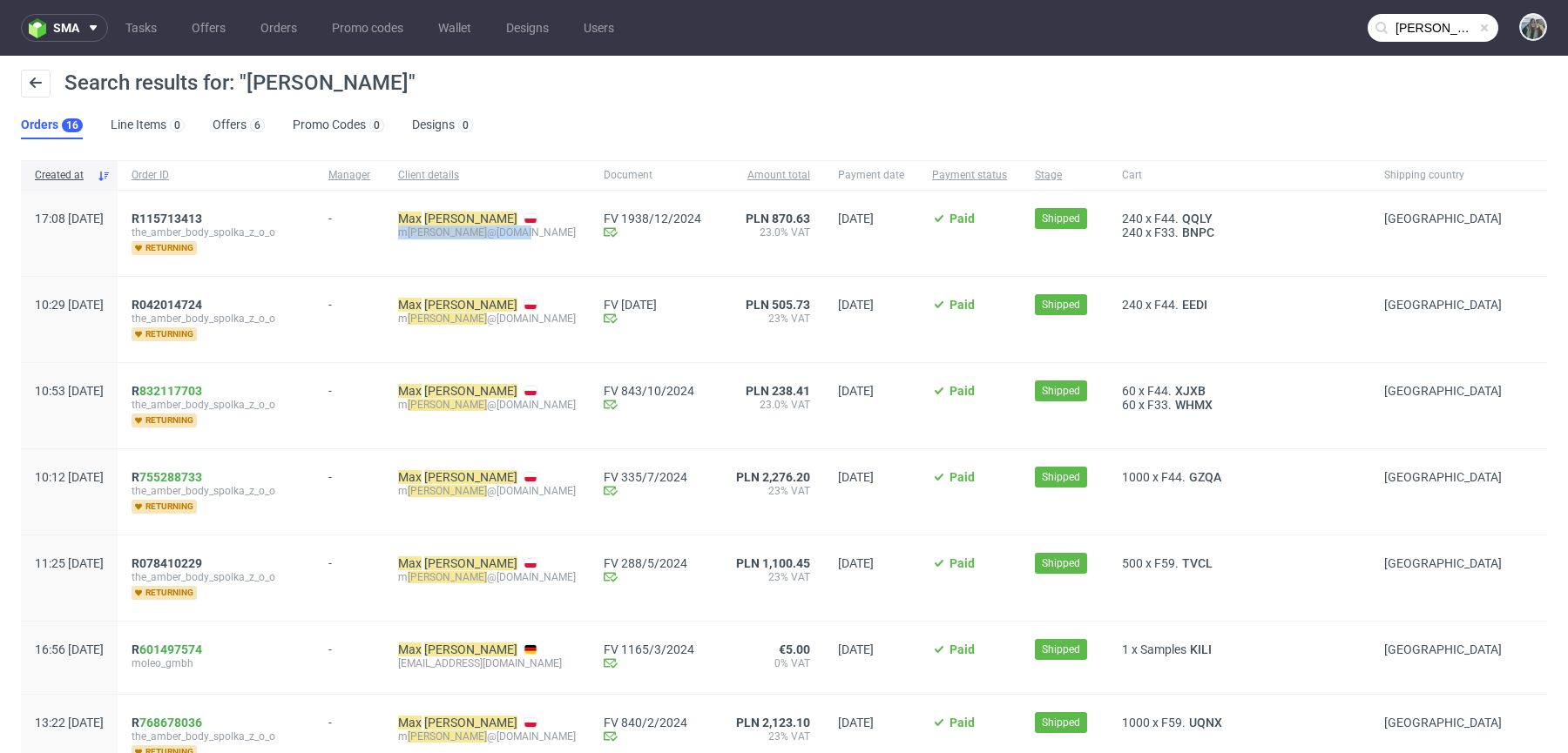
drag, startPoint x: 425, startPoint y: 253, endPoint x: 424, endPoint y: 230, distance: 23.0
click at [424, 230] on div "Max Kwiatkowski m kwiatkowski @me.com" at bounding box center [487, 233] width 206 height 86
copy div "m kwiatkowski @me.com"
click at [463, 218] on mark "Kwiatkowski" at bounding box center [471, 218] width 93 height 14
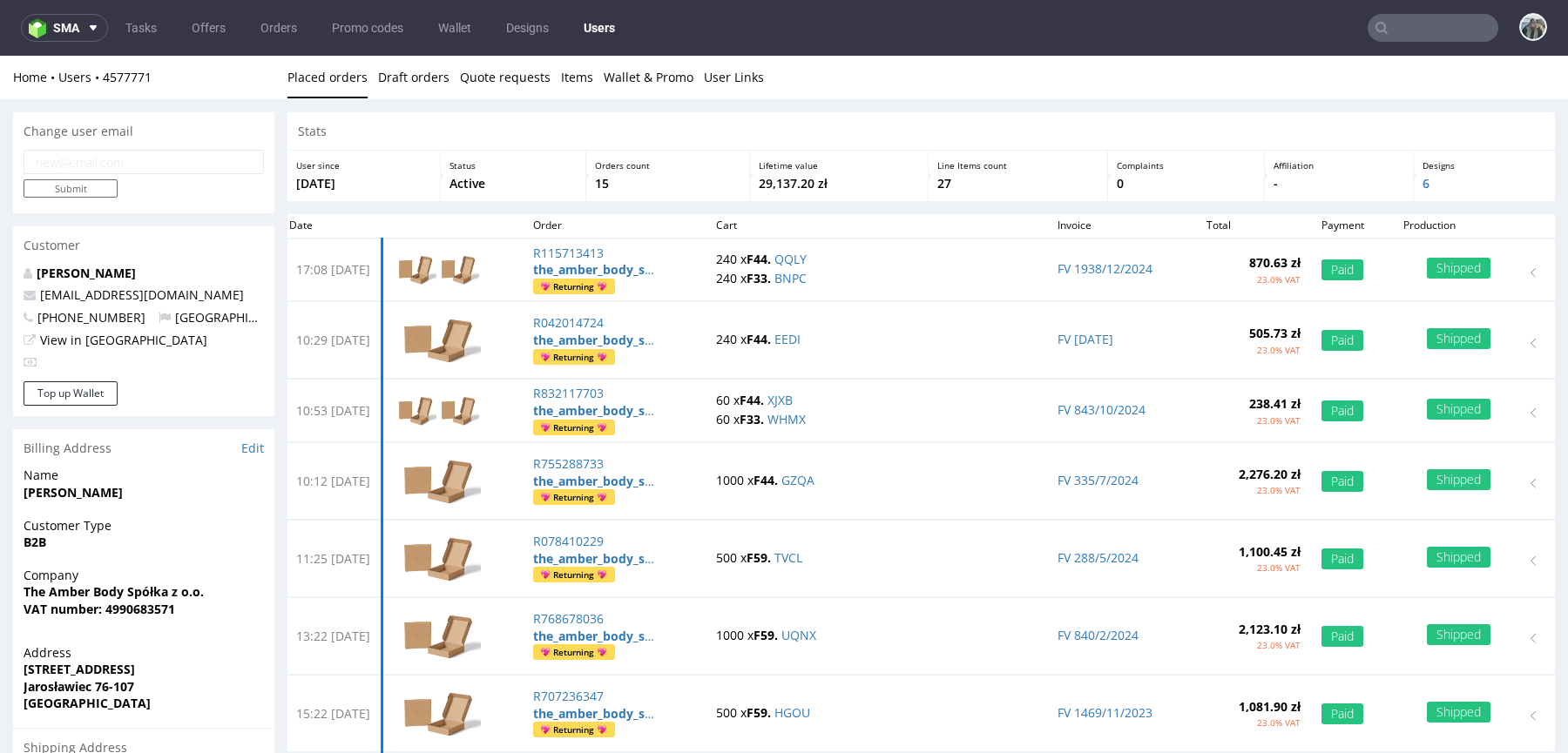
scroll to position [206, 0]
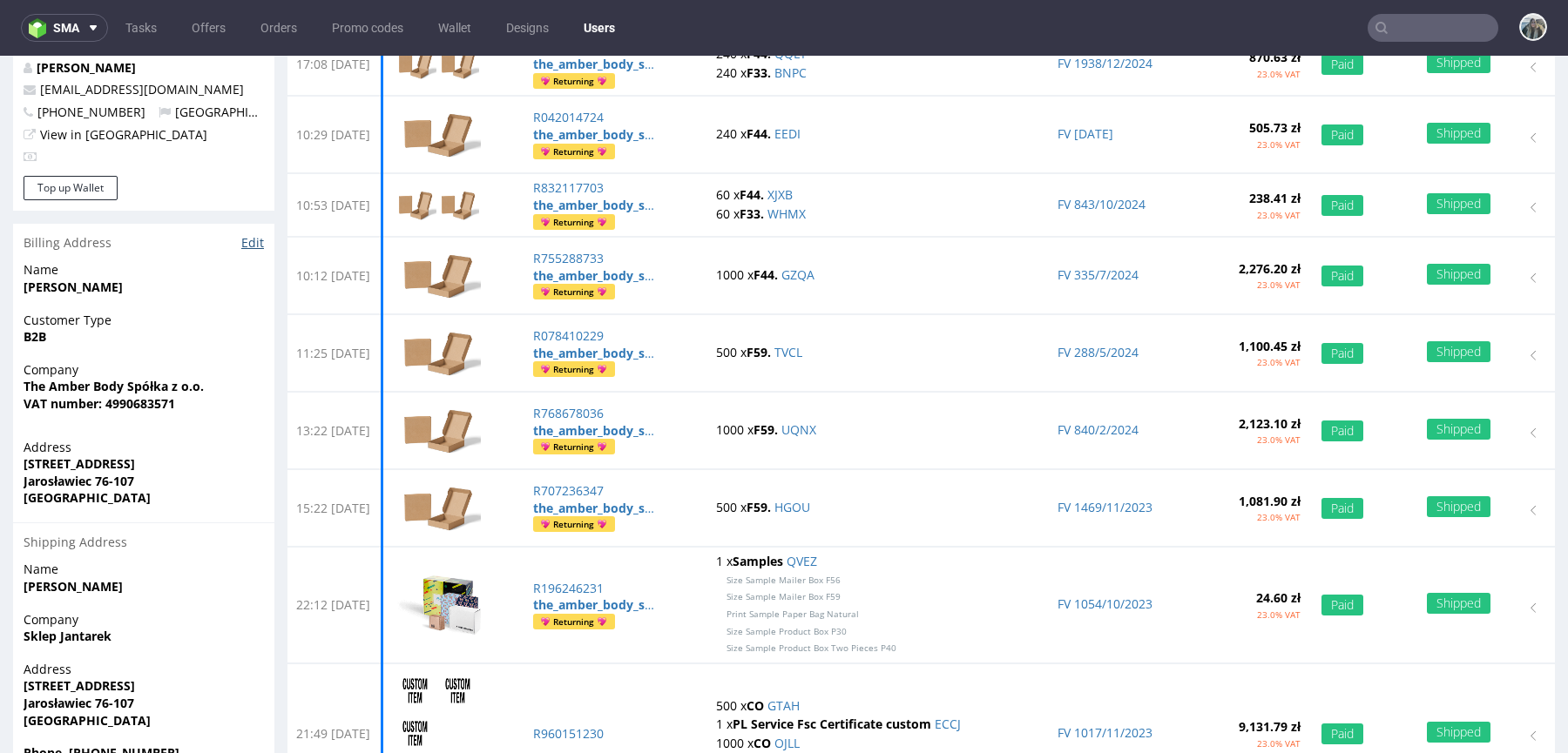
click at [255, 246] on link "Edit" at bounding box center [252, 243] width 23 height 17
click at [1419, 20] on input "text" at bounding box center [1433, 28] width 130 height 28
paste input "gdpr@mkwiatkowski-at-me.com"
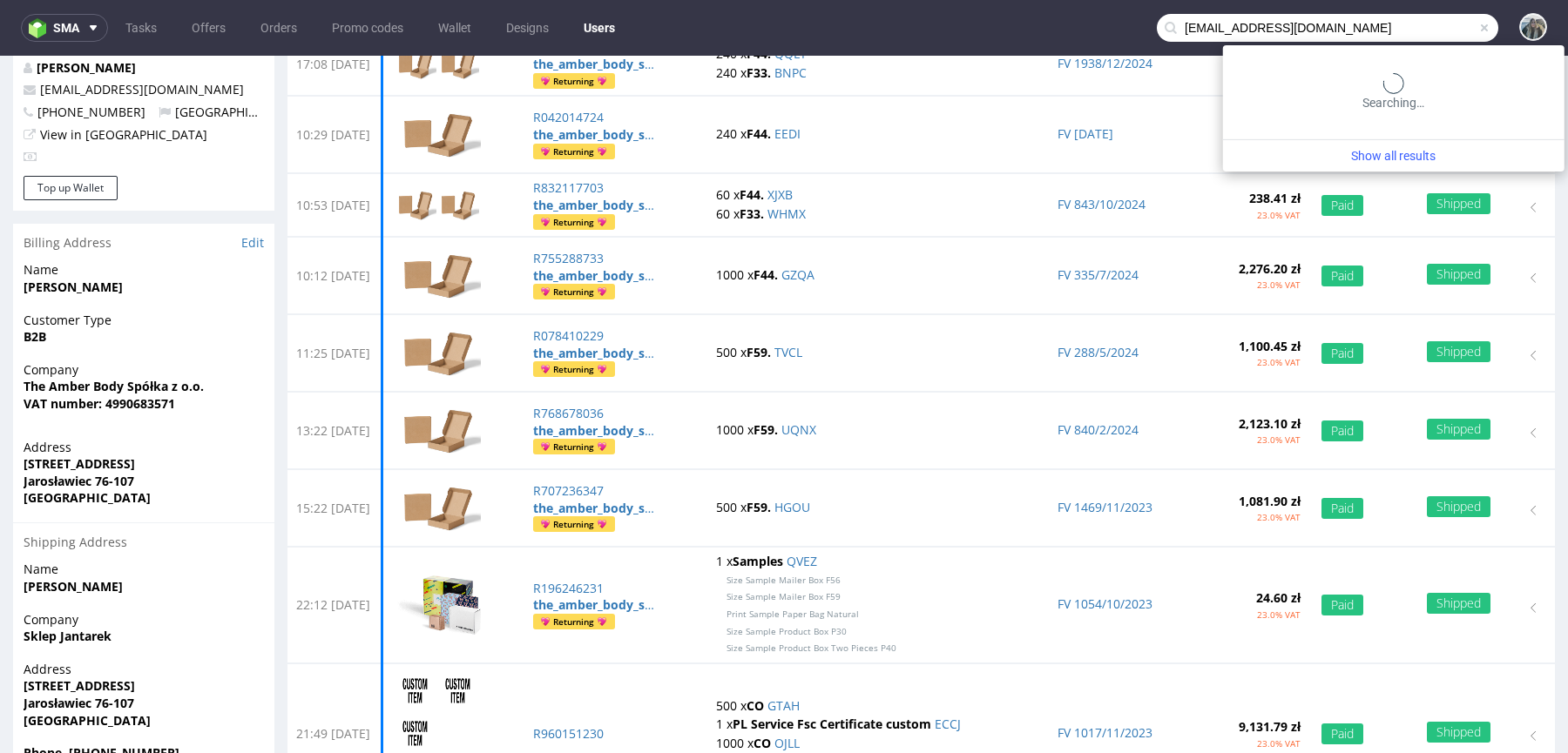
scroll to position [0, 0]
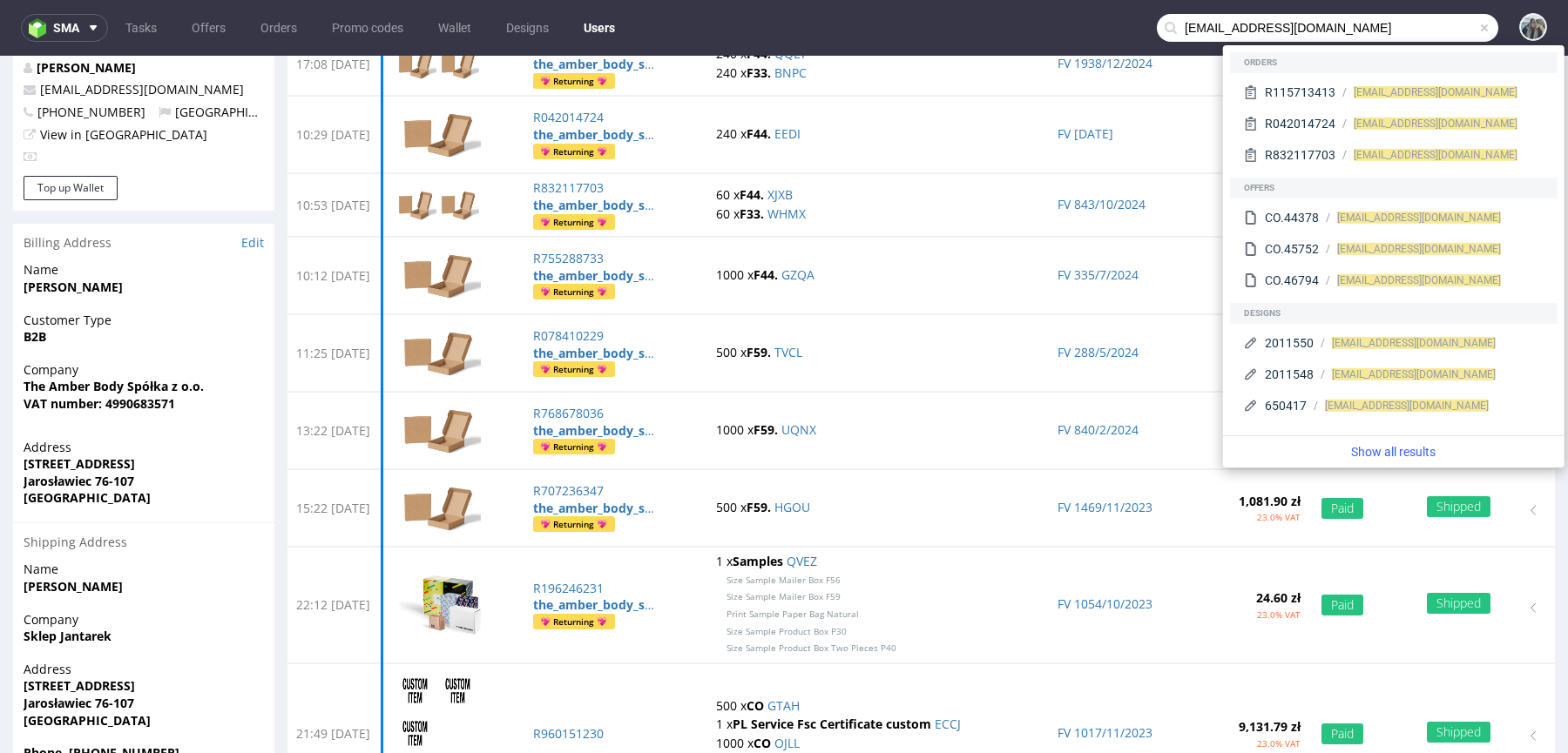
type input "gdpr@mkwiatkowski-at-me.com"
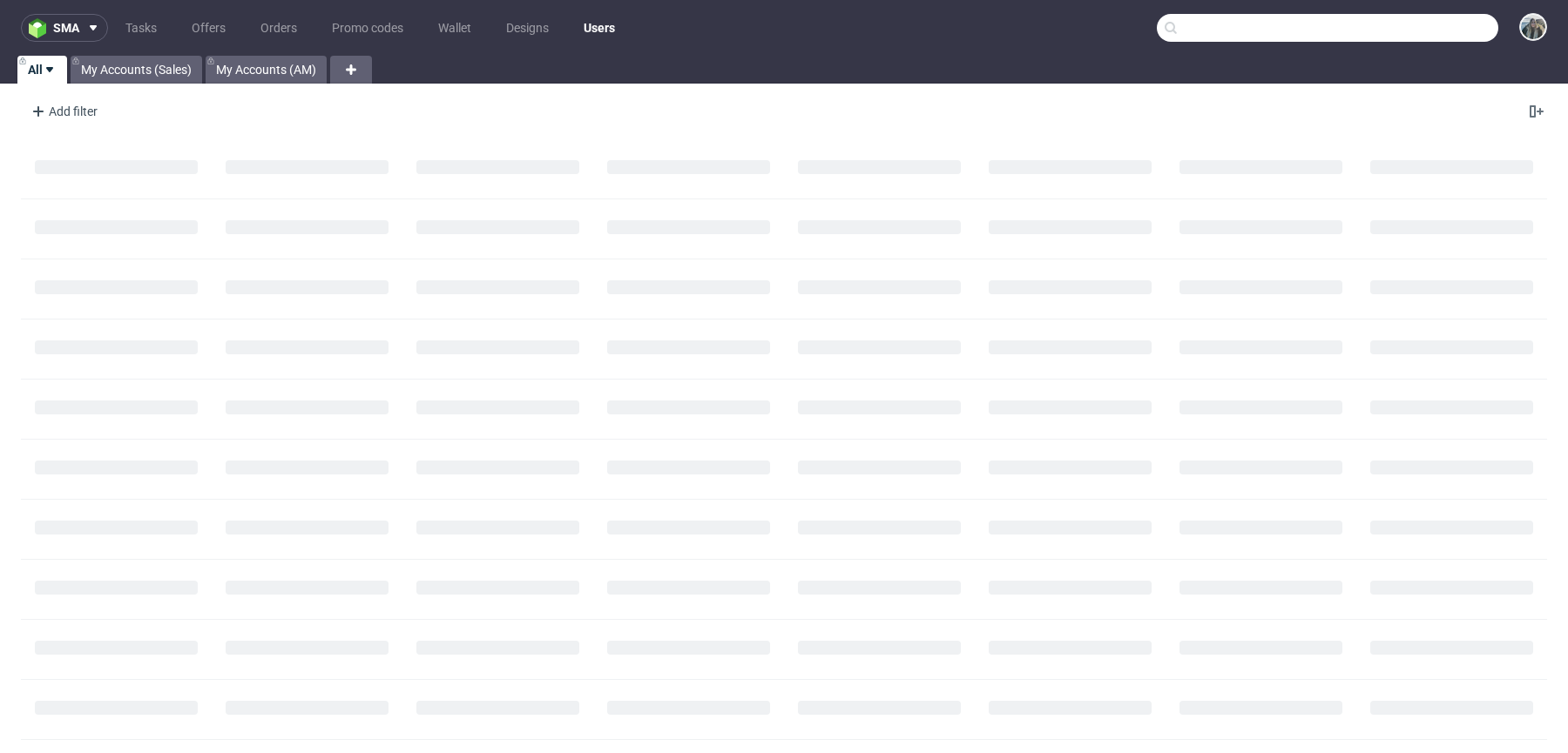
click at [1453, 27] on input "text" at bounding box center [1327, 28] width 342 height 28
paste input "R870733857"
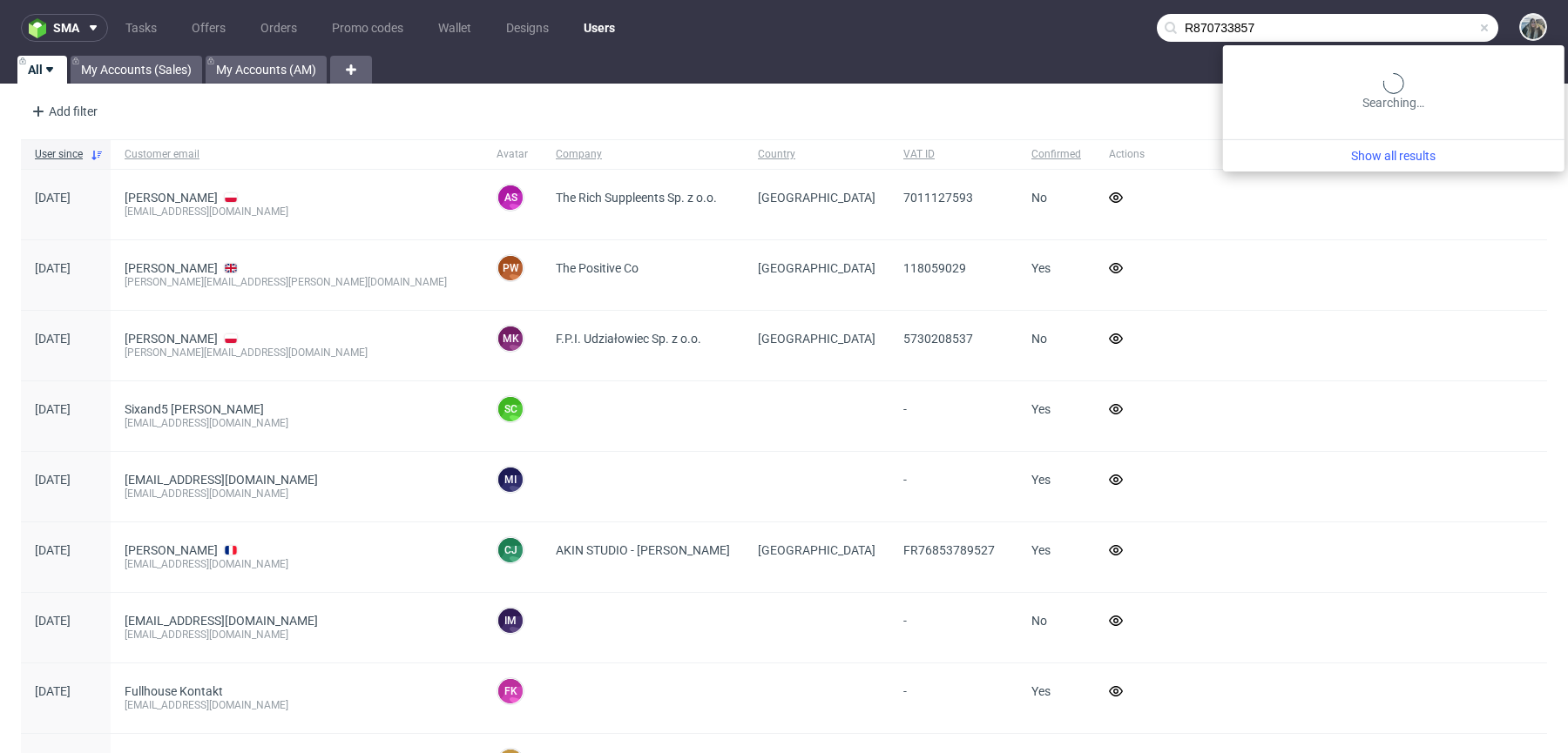
type input "R870733857"
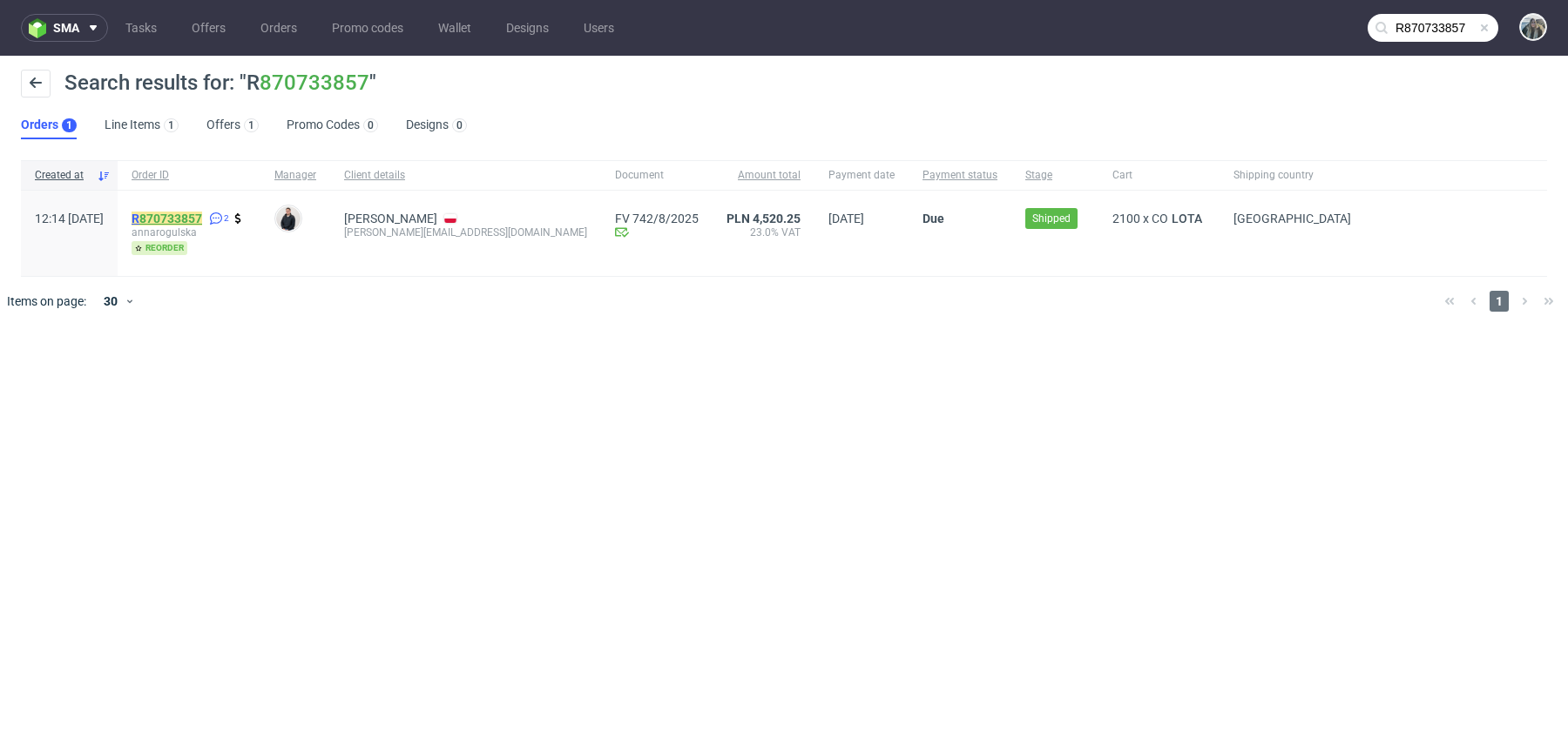
click at [182, 214] on link "870733857" at bounding box center [170, 218] width 63 height 14
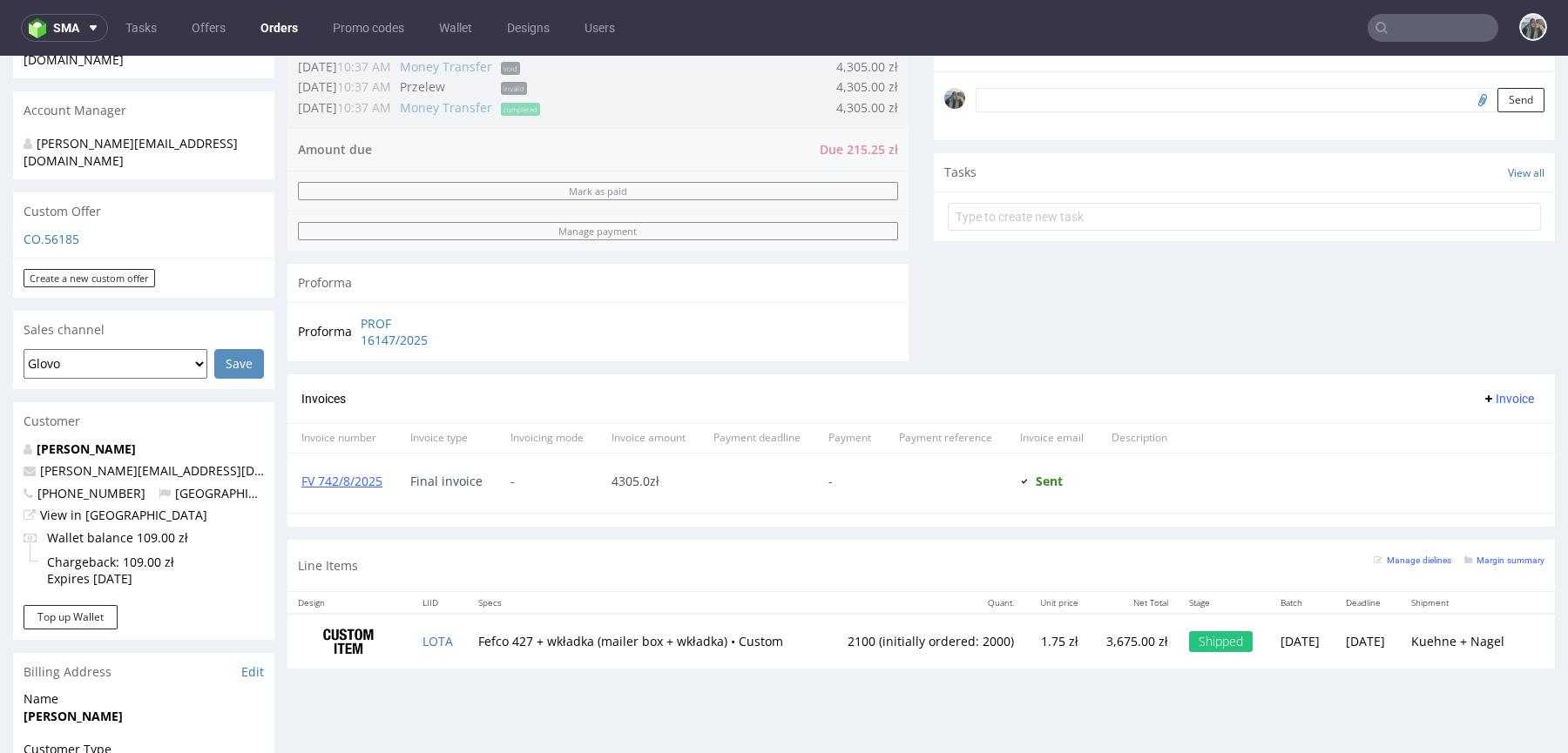
scroll to position [527, 0]
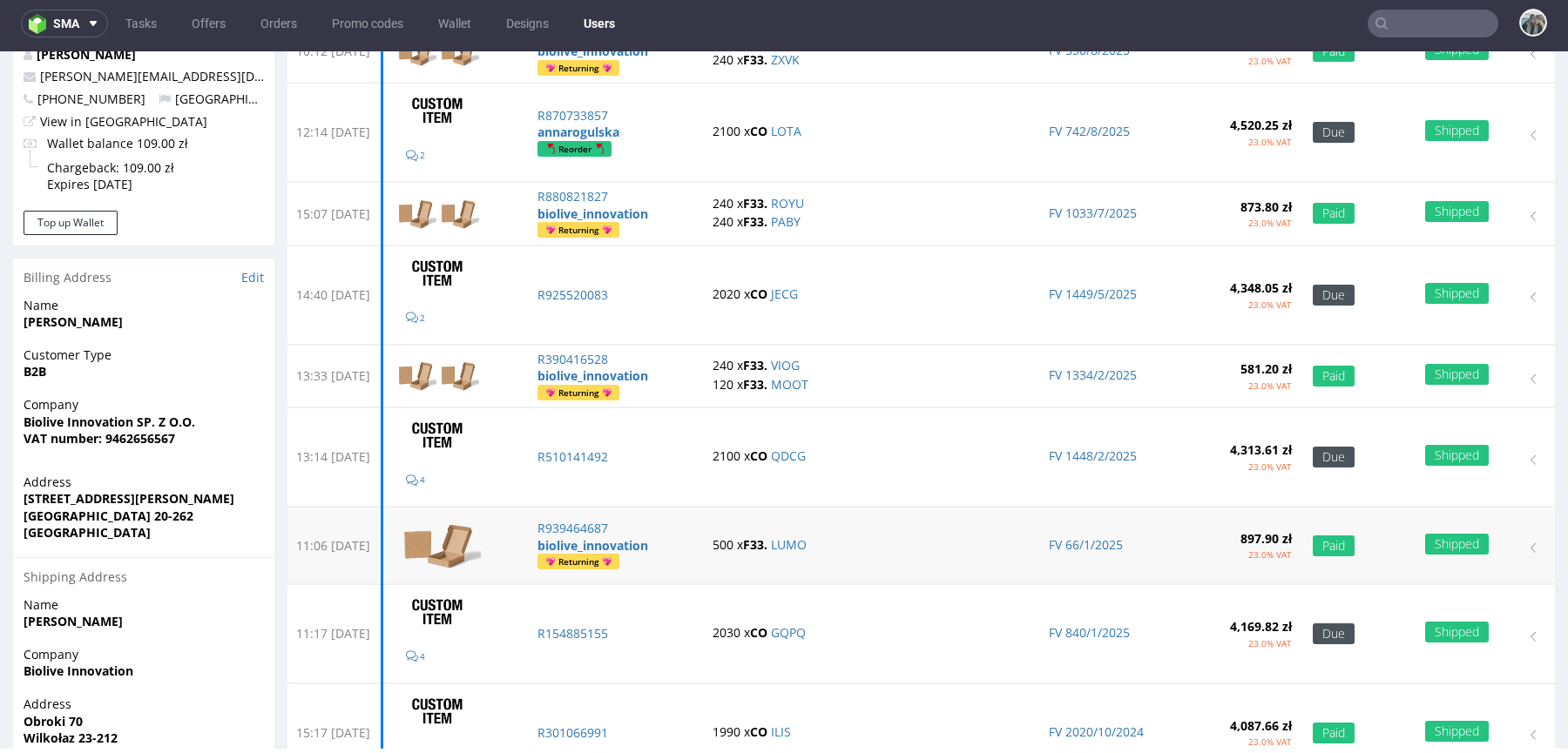
scroll to position [218, 0]
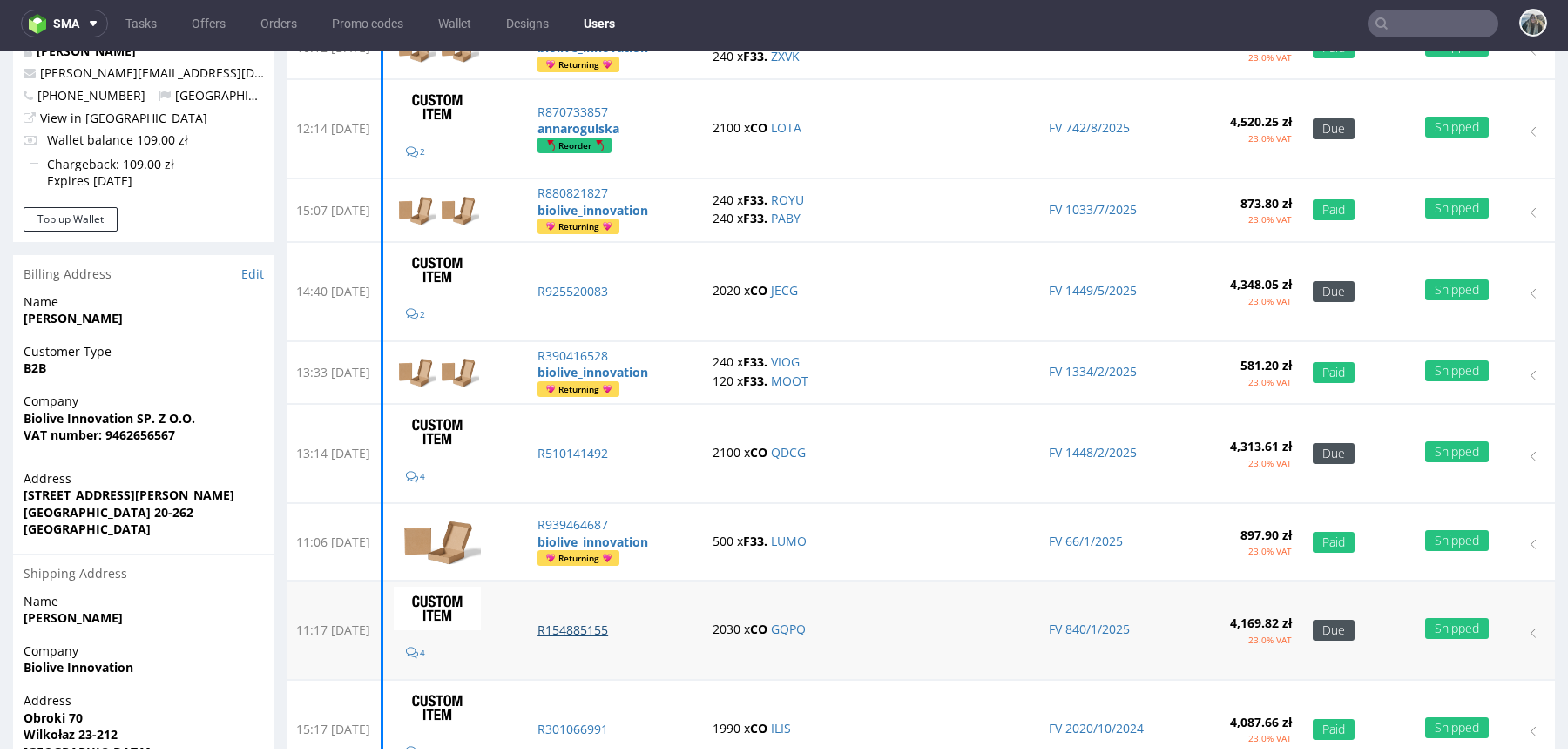
click at [630, 624] on p "R154885155" at bounding box center [615, 630] width 154 height 17
click at [627, 449] on p "R510141492" at bounding box center [615, 454] width 154 height 17
click at [629, 291] on p "R925520083" at bounding box center [615, 291] width 154 height 17
click at [618, 113] on p "R870733857" at bounding box center [615, 112] width 154 height 17
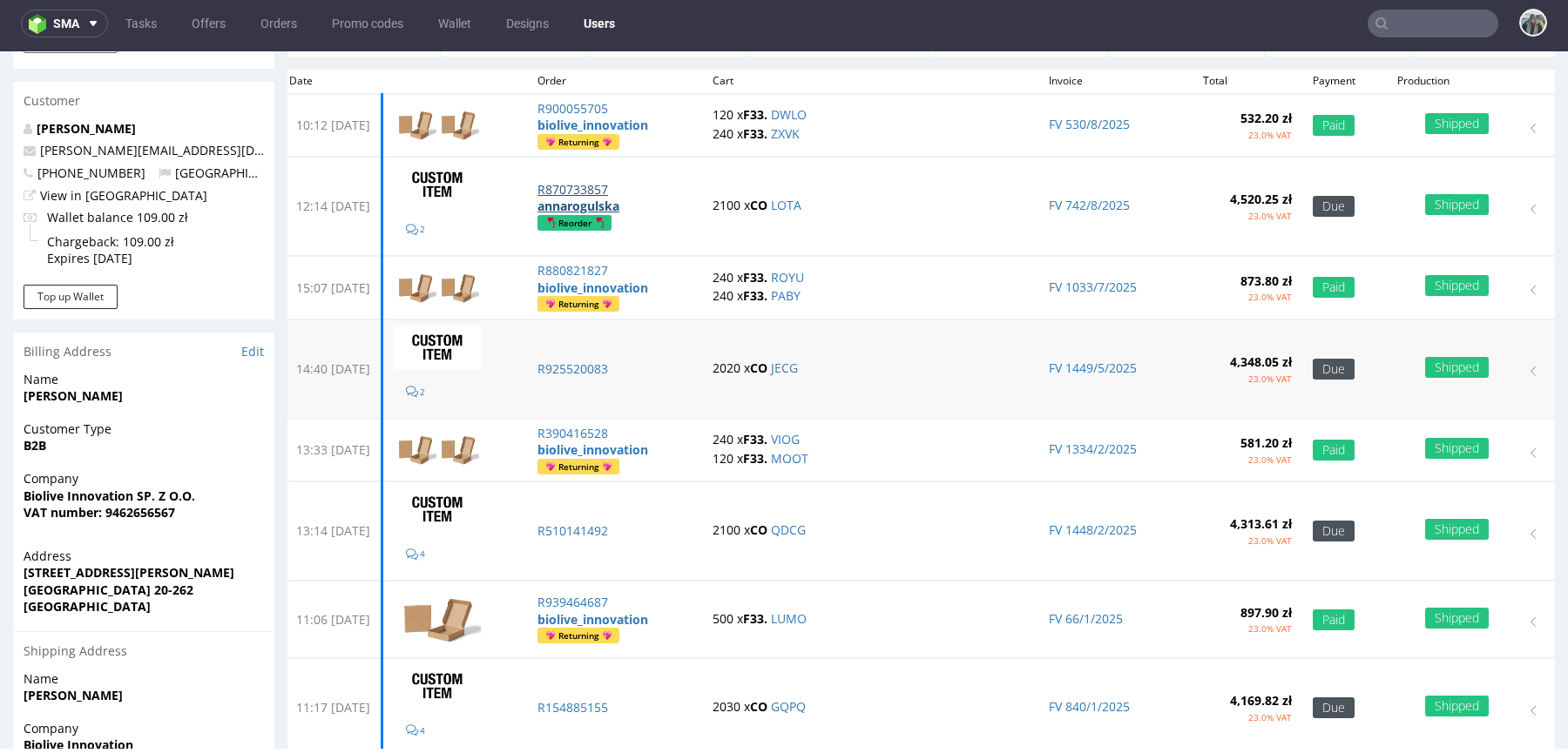
scroll to position [135, 0]
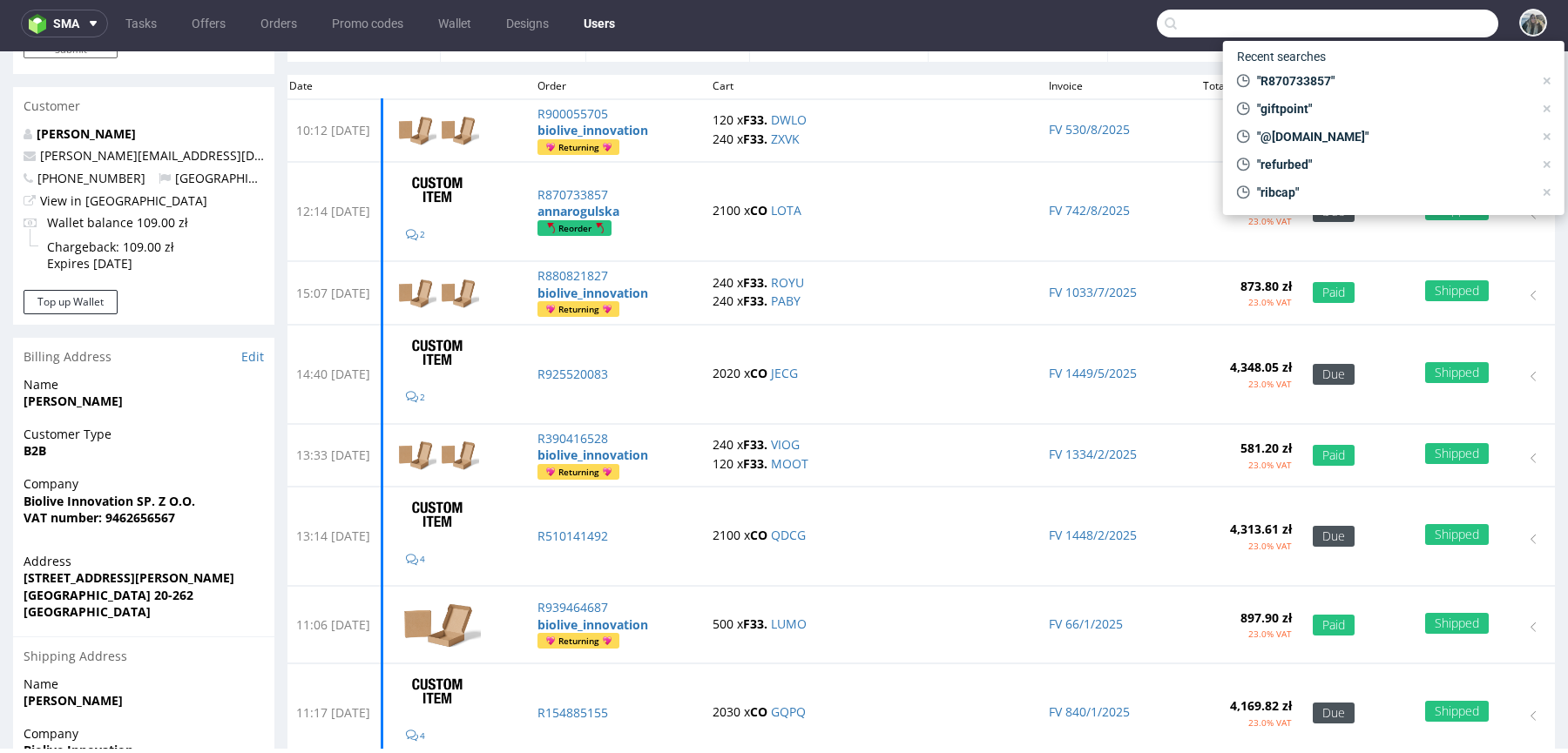
click at [1398, 23] on input "text" at bounding box center [1327, 23] width 342 height 28
type input "biofidelity"
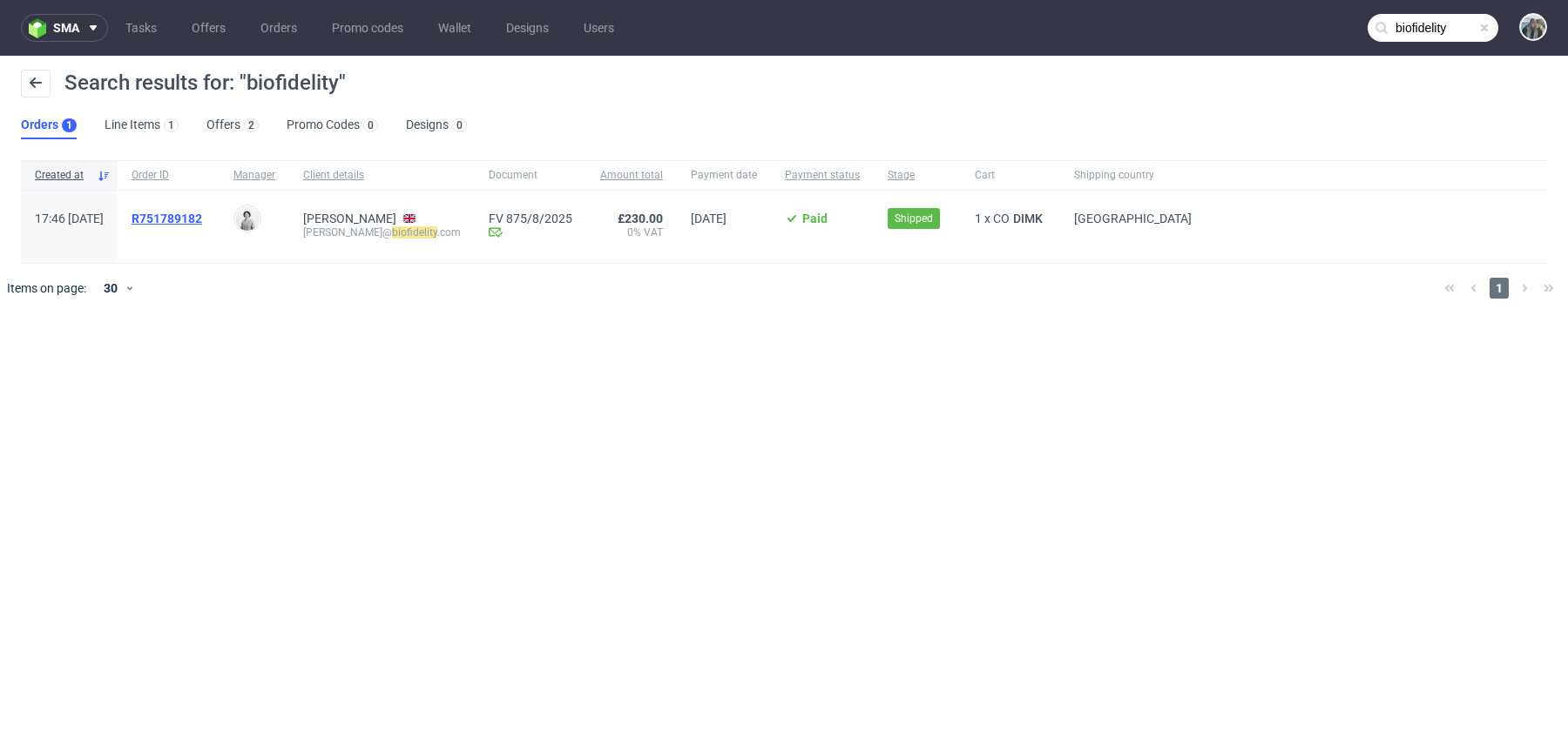
click at [202, 220] on span "R751789182" at bounding box center [167, 218] width 70 height 14
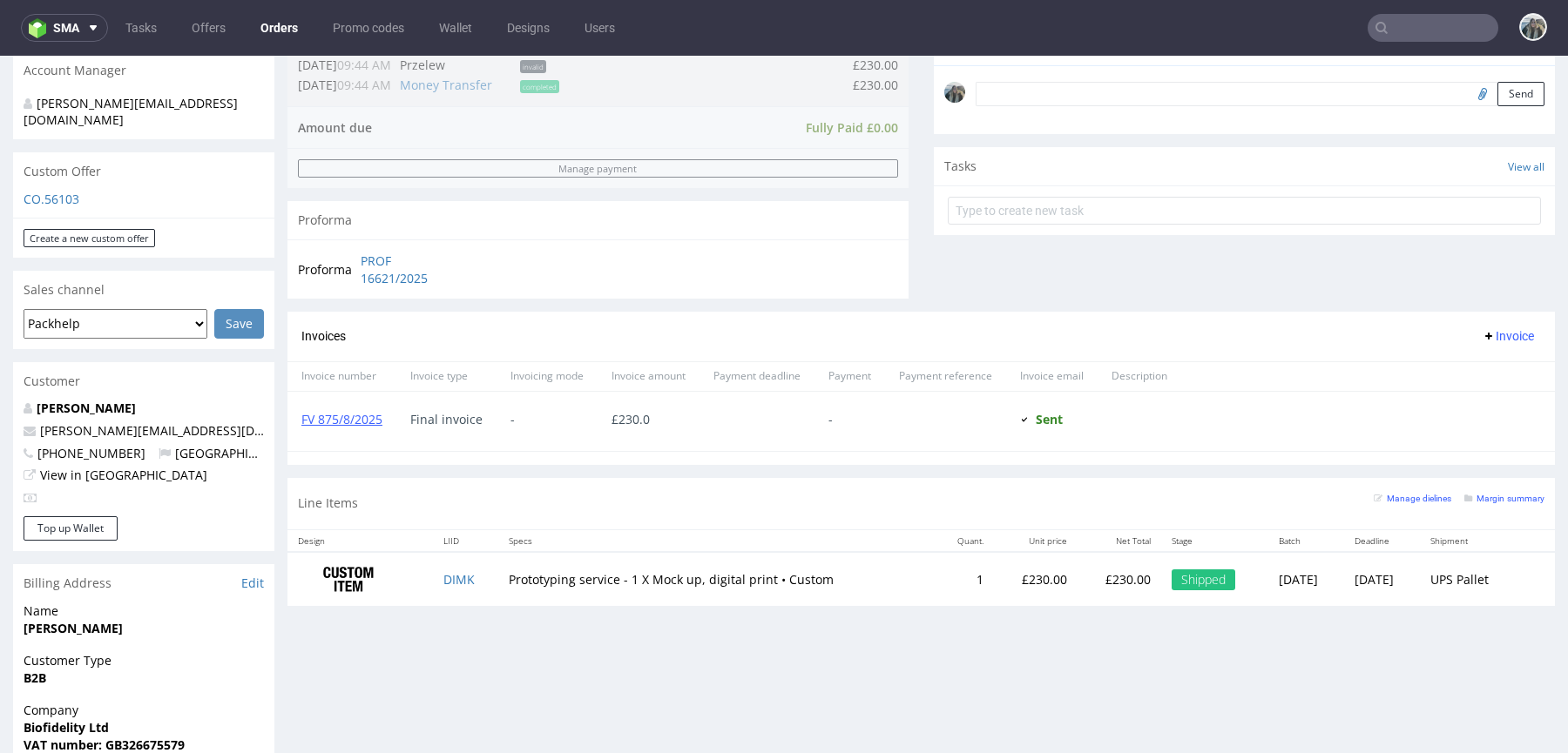
scroll to position [537, 0]
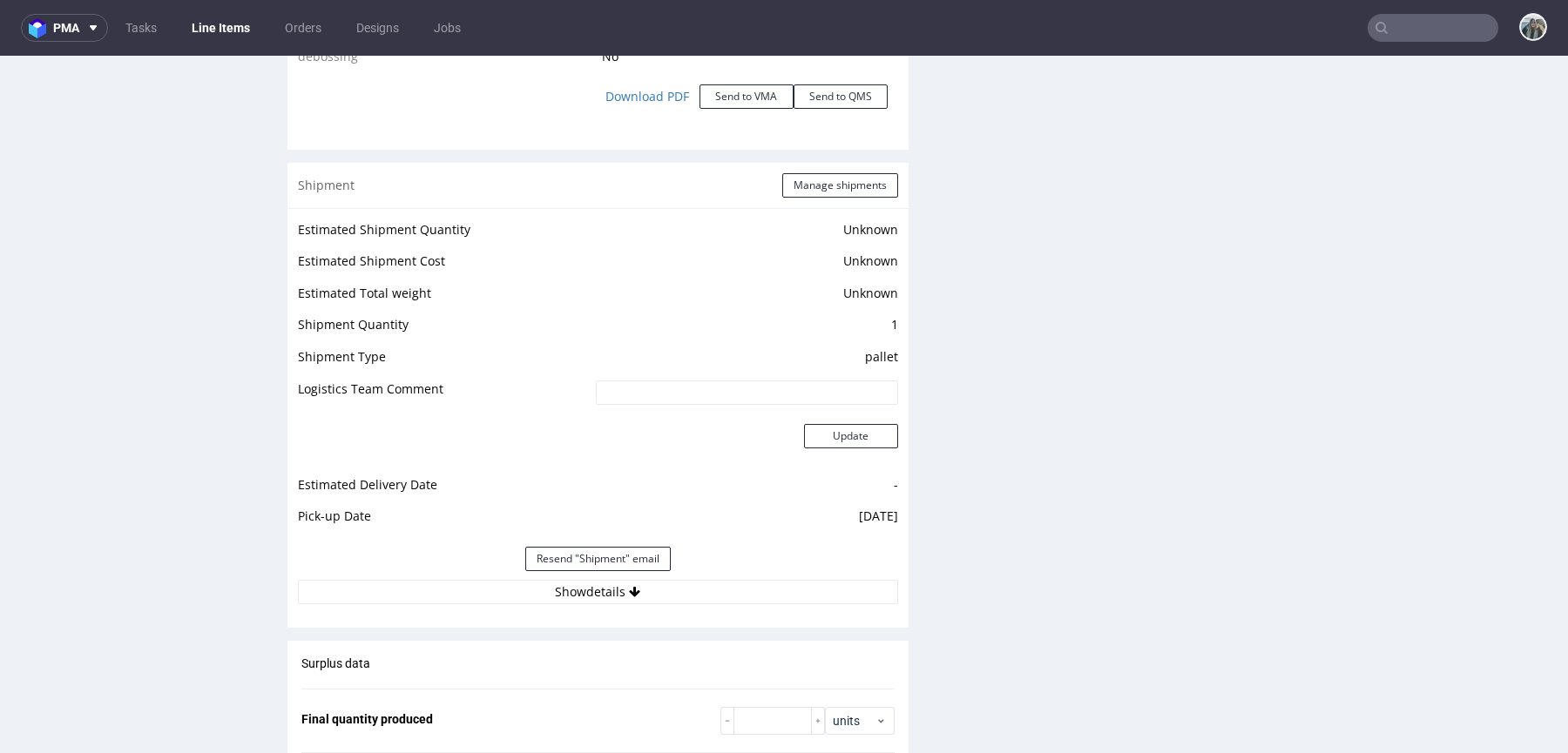
scroll to position [2496, 0]
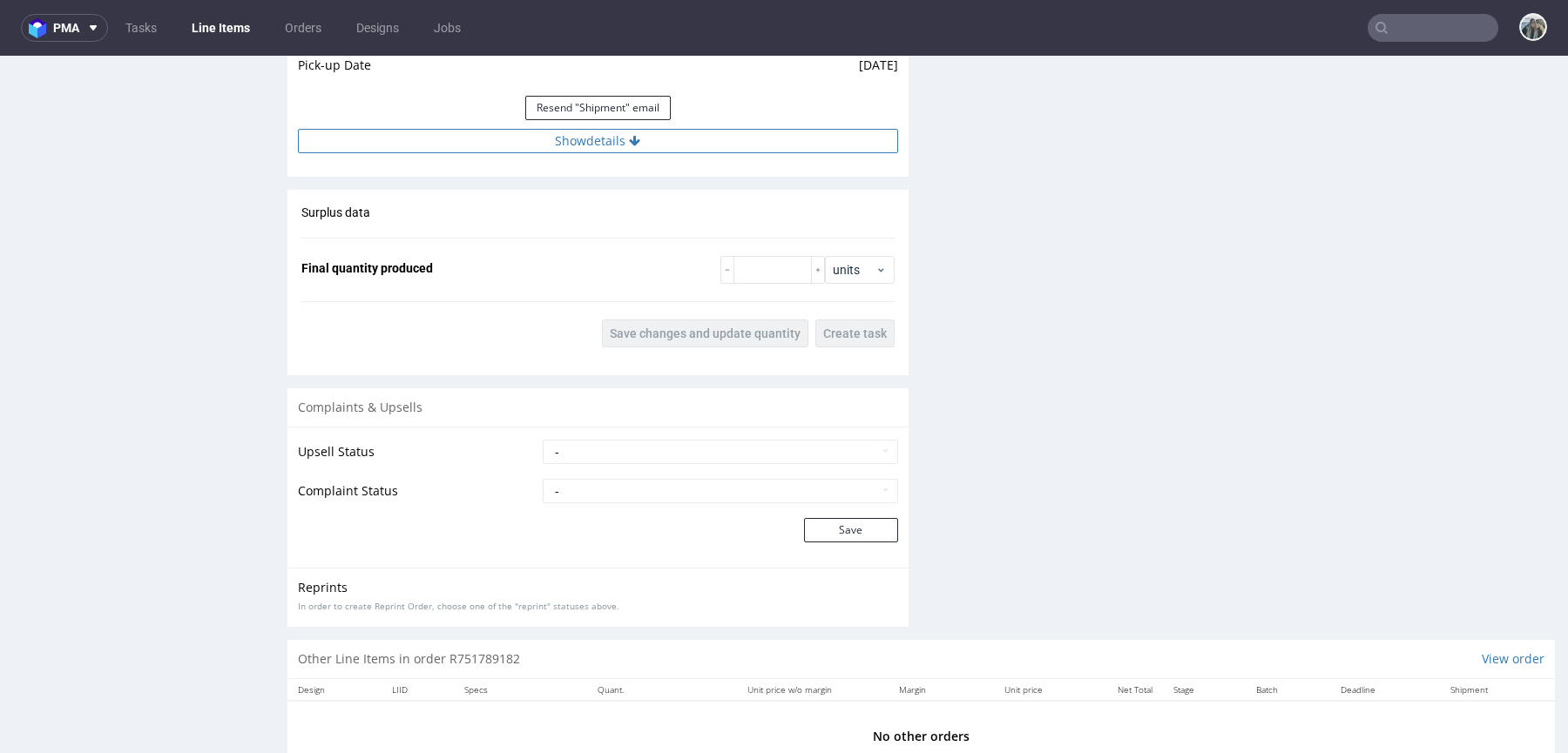
click at [602, 143] on button "Show details" at bounding box center [598, 141] width 600 height 25
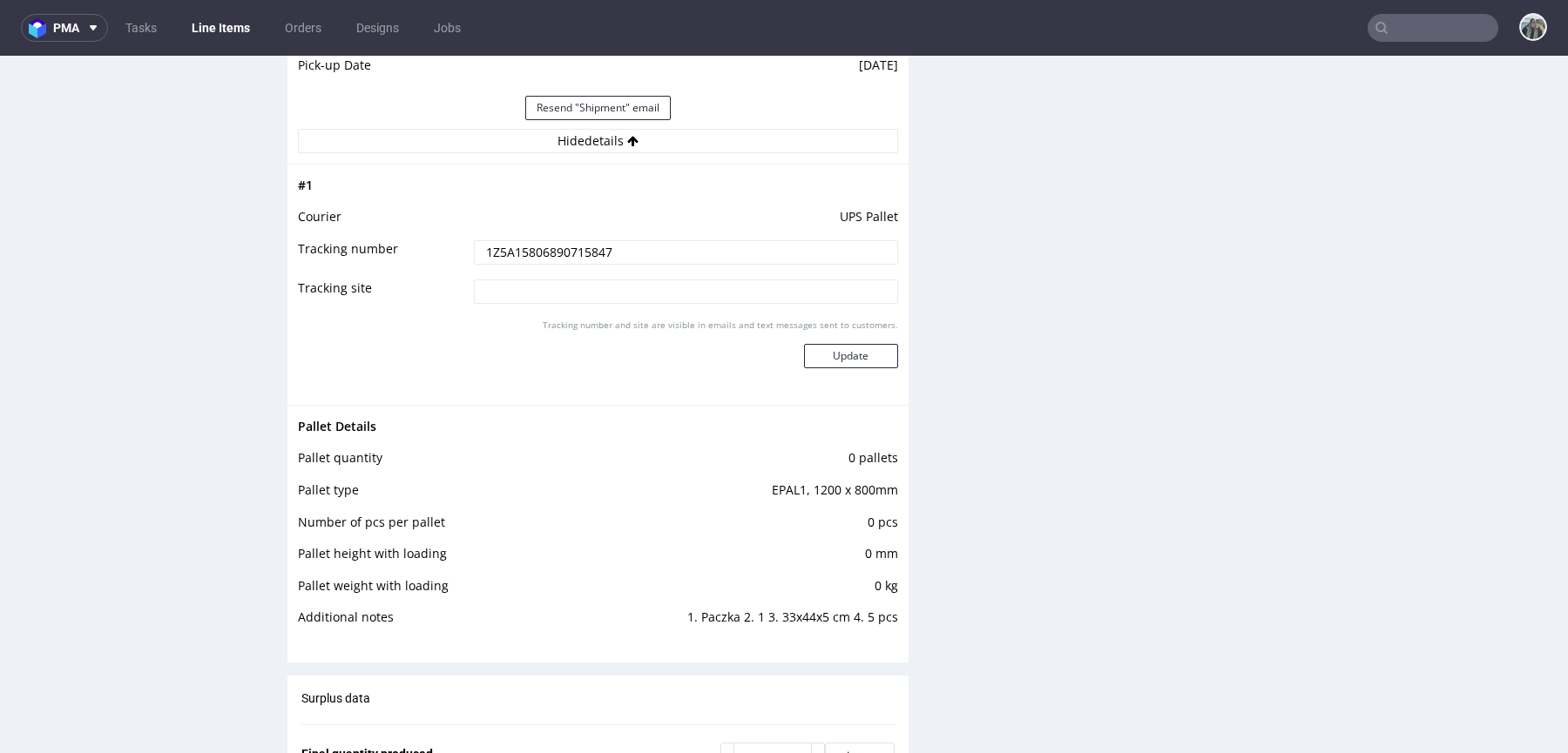
click at [565, 248] on input "1Z5A15806890715847" at bounding box center [686, 253] width 425 height 25
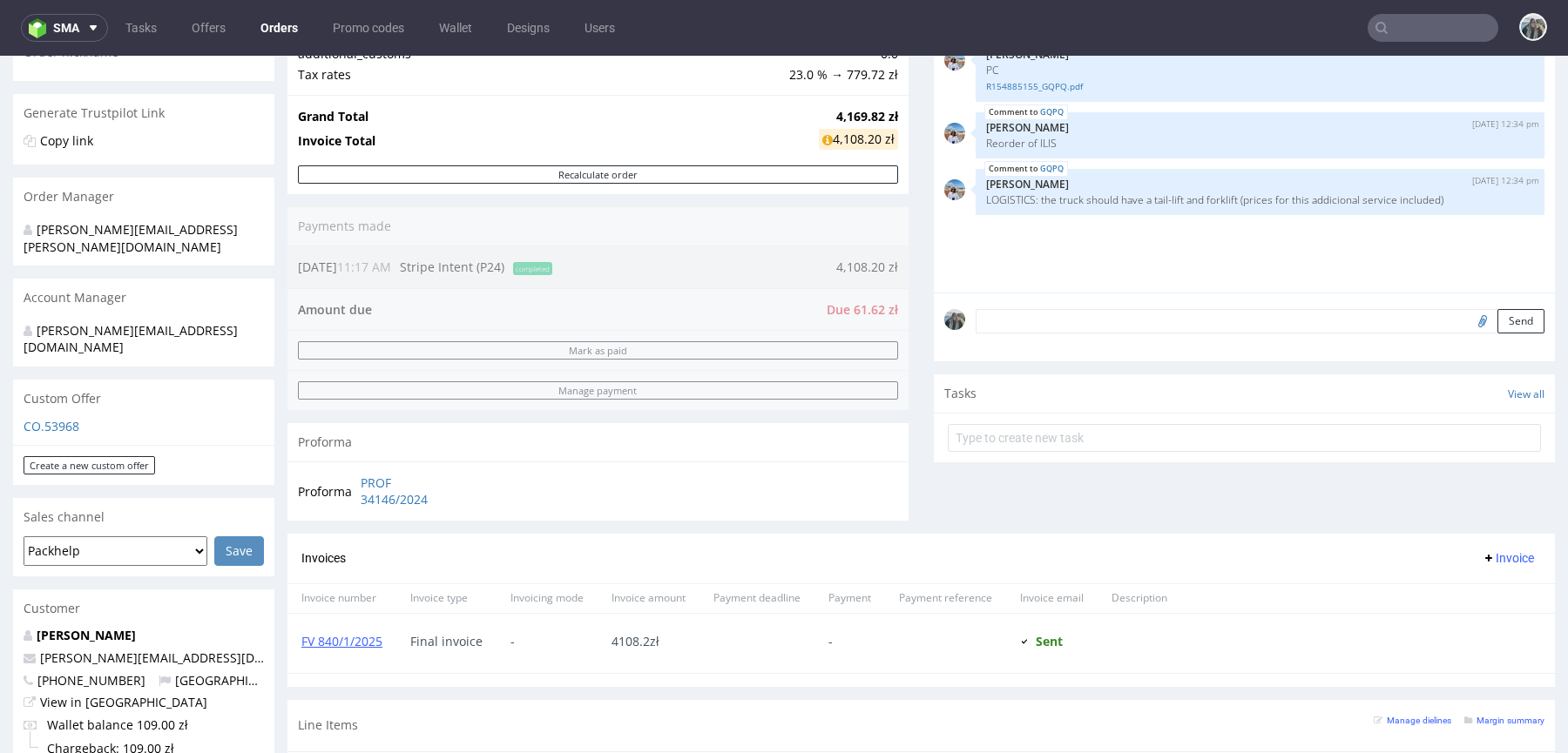
scroll to position [381, 0]
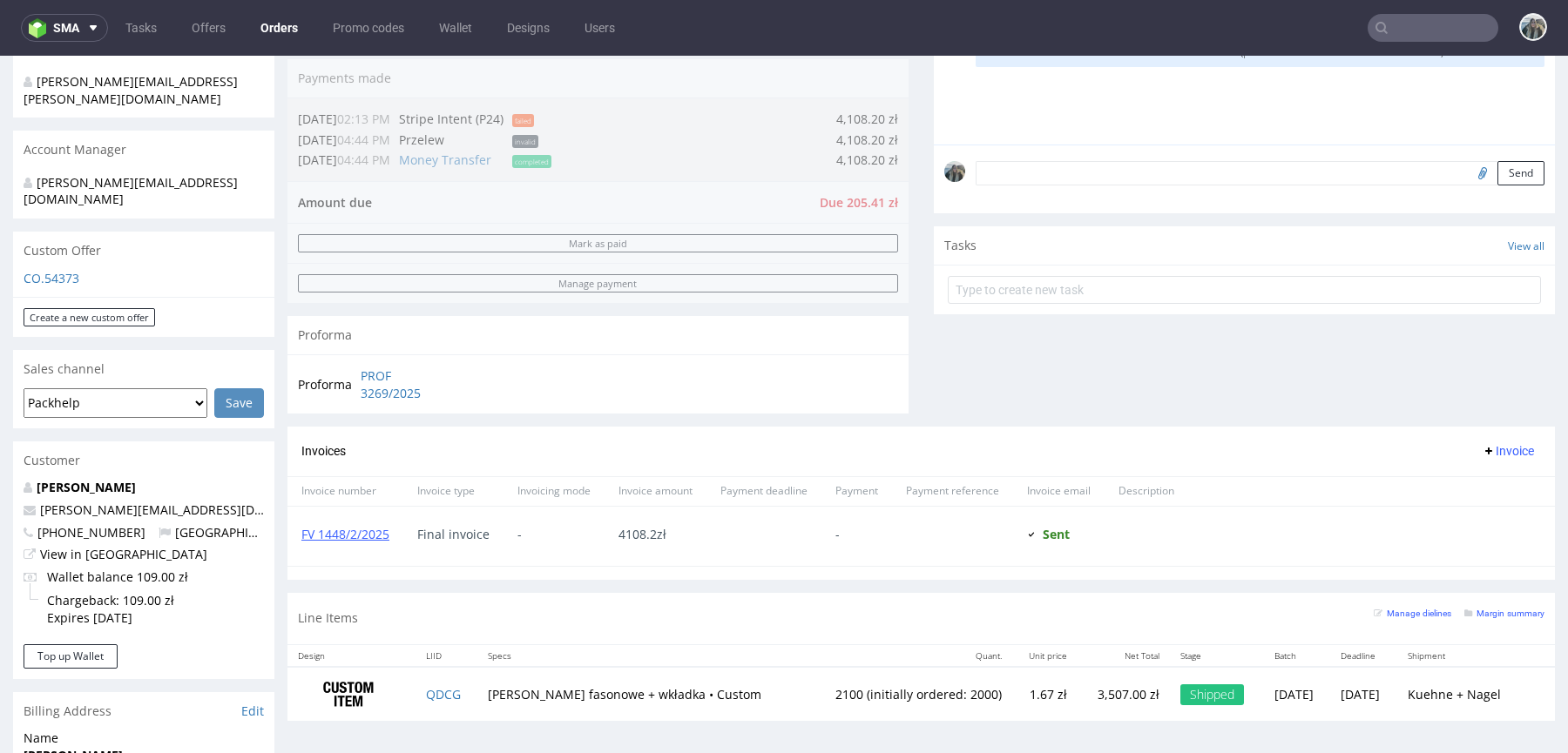
scroll to position [247, 0]
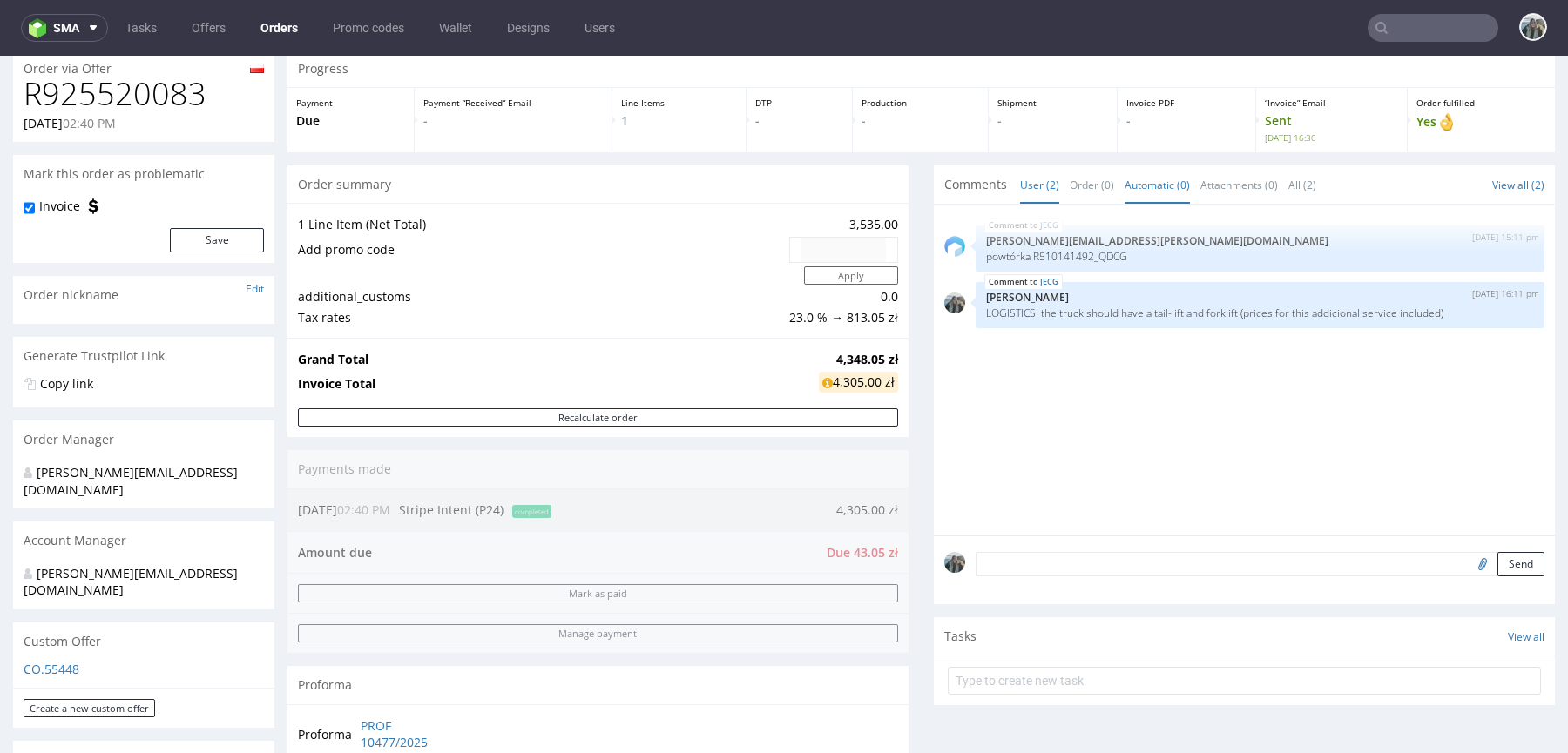
scroll to position [503, 0]
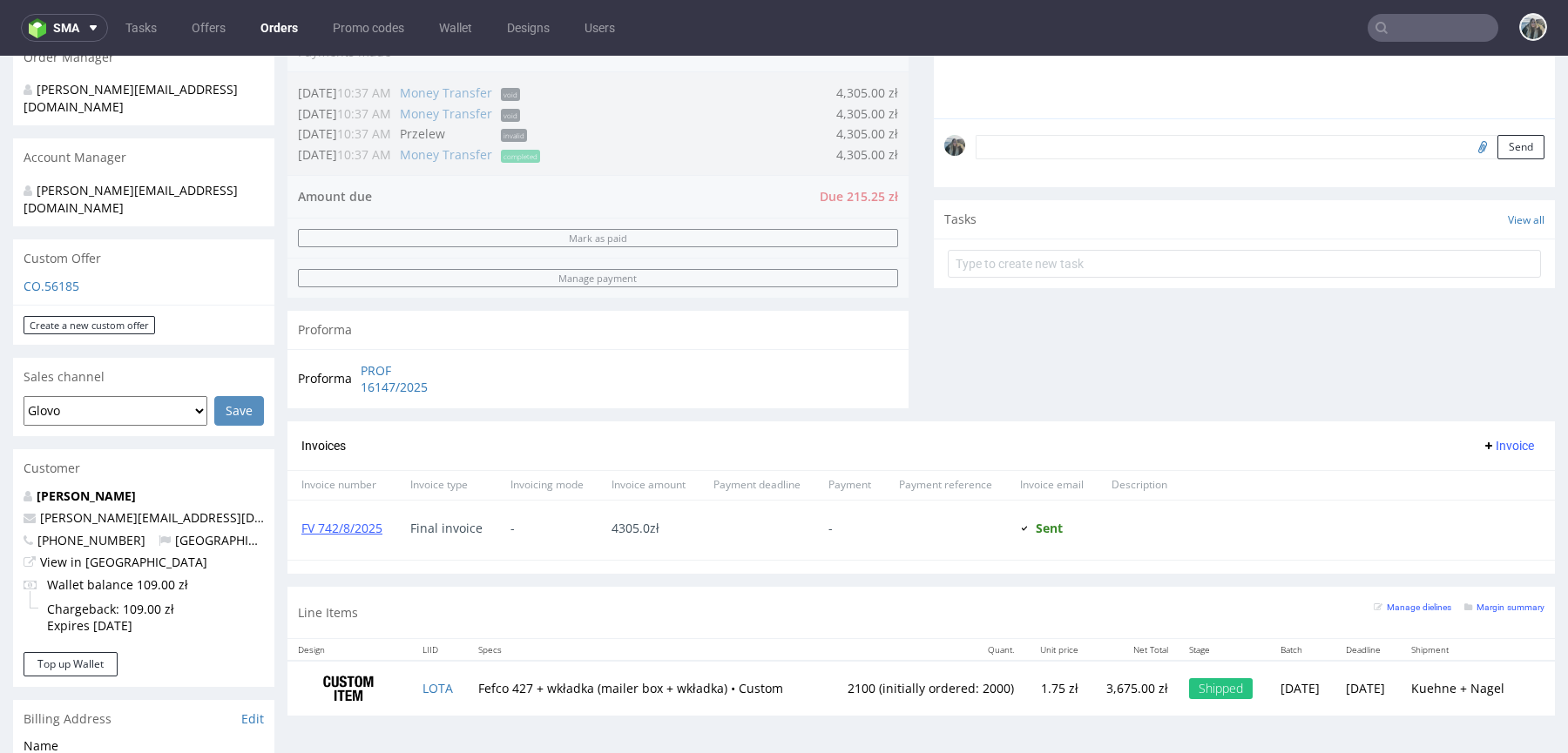
scroll to position [485, 0]
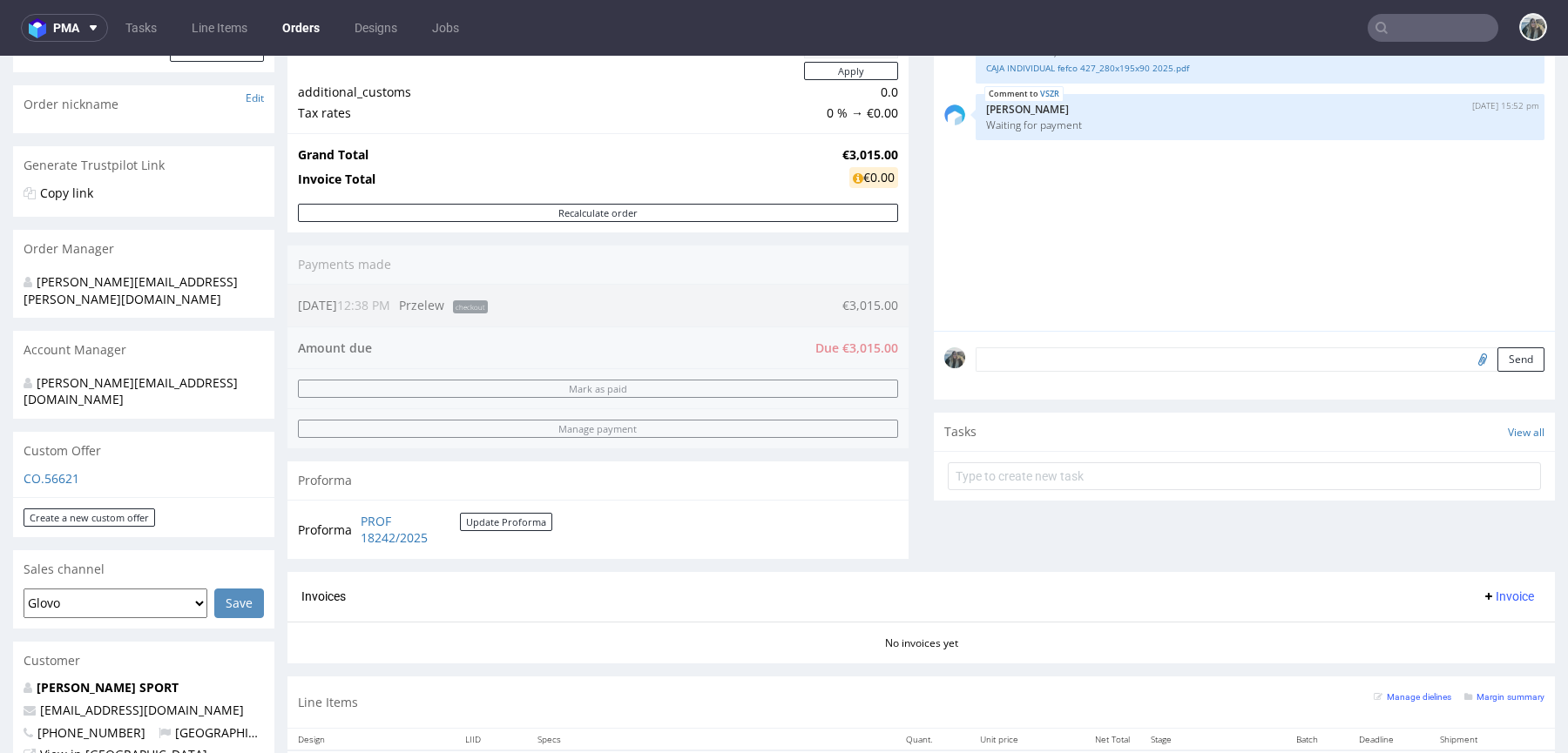
scroll to position [347, 0]
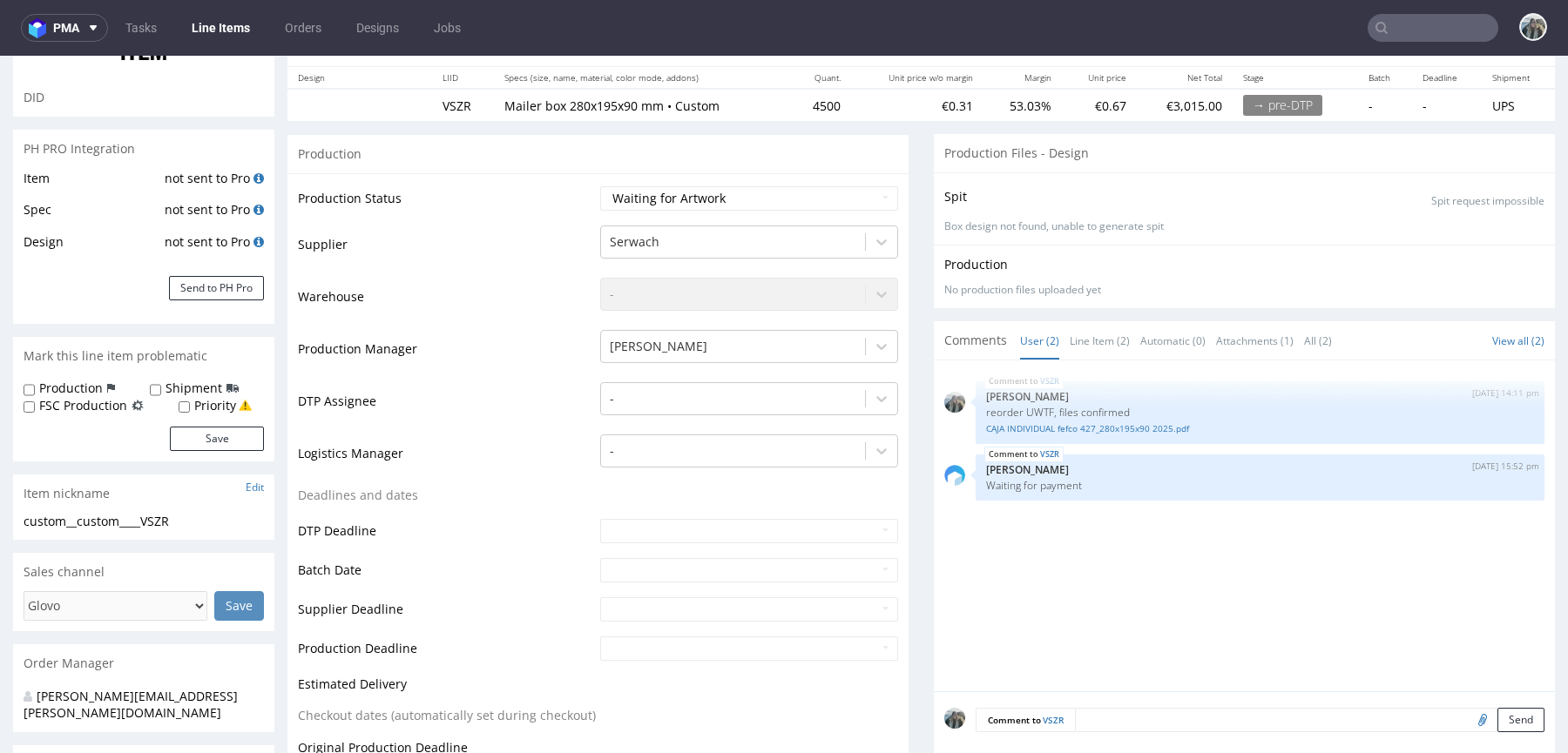
scroll to position [250, 0]
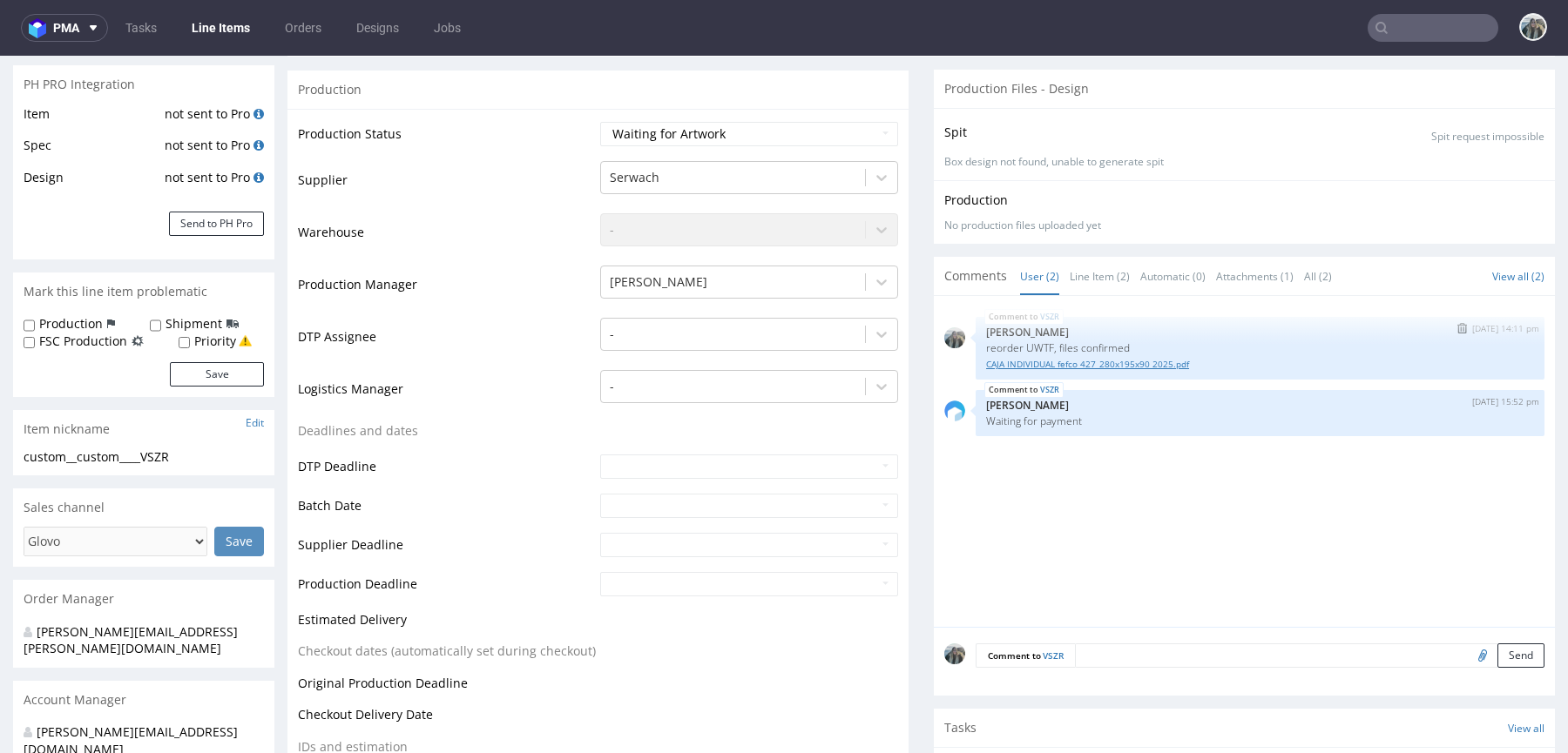
click at [1002, 358] on link "CAJA INDIVIDUAL fefco 427_280x195x90 2025.pdf" at bounding box center [1260, 365] width 548 height 13
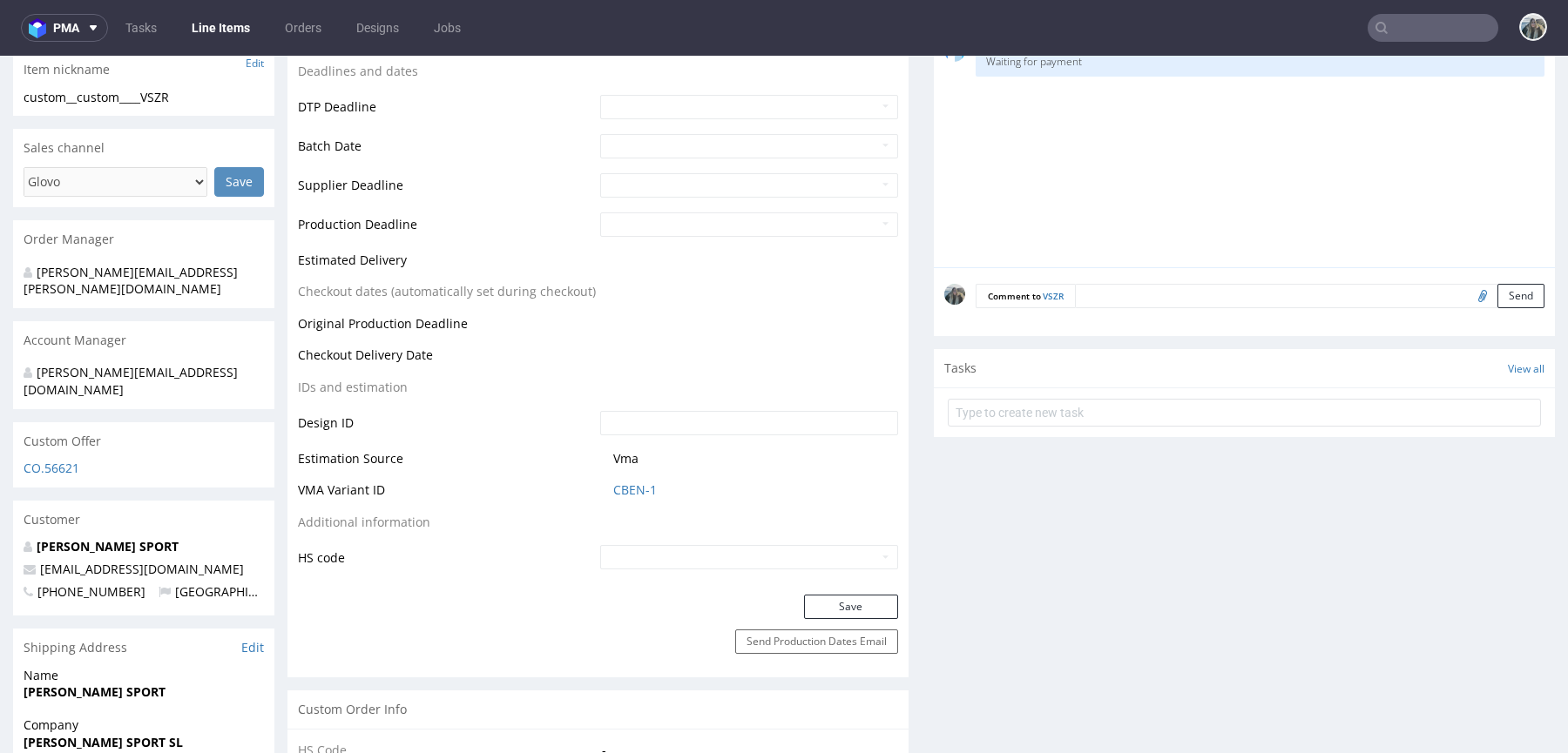
scroll to position [641, 0]
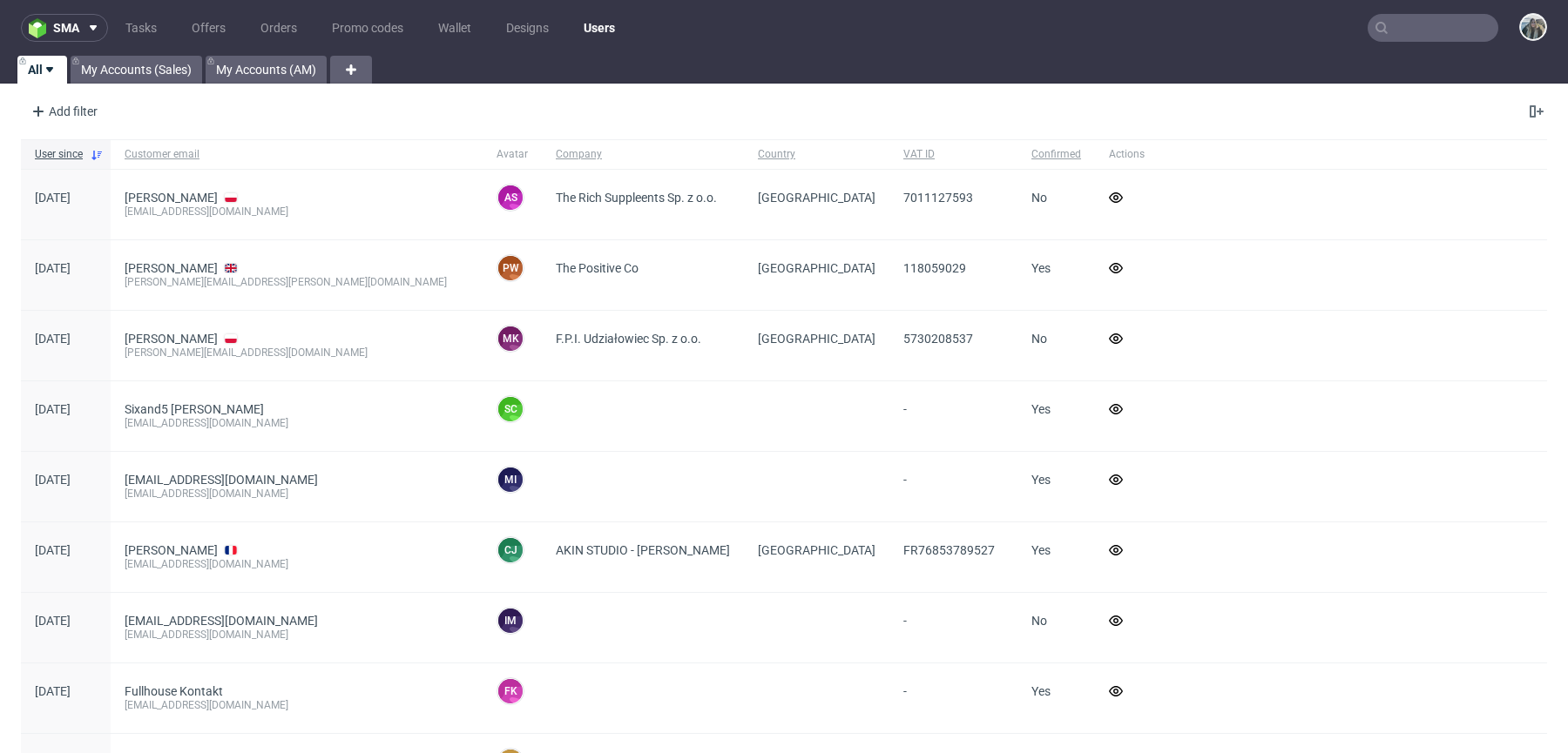
click at [1421, 42] on nav "sma Tasks Offers Orders Promo codes Wallet Designs Users" at bounding box center [784, 28] width 1568 height 56
paste input "Cloud & Cuckoo"
click at [1421, 34] on input "text" at bounding box center [1433, 28] width 130 height 28
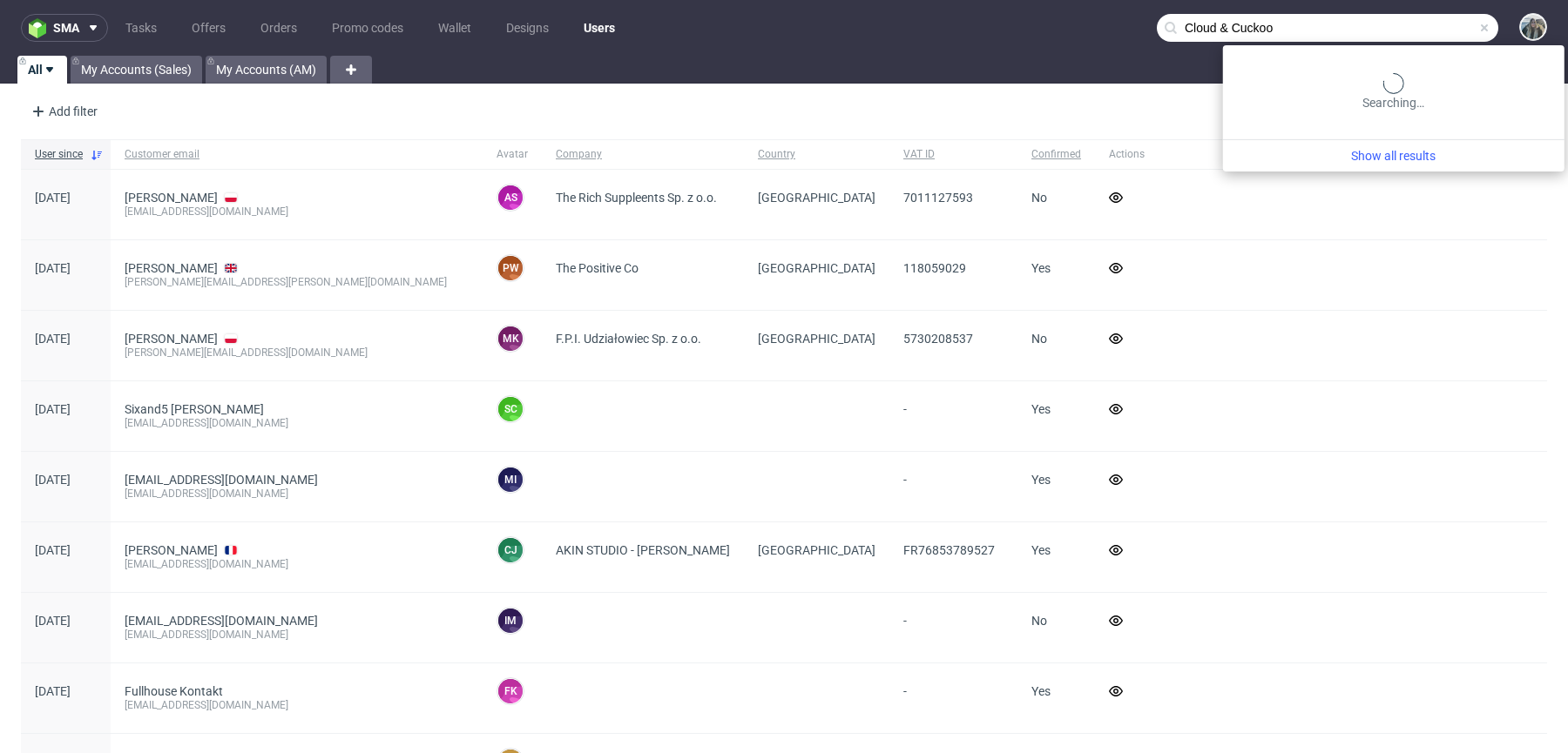
type input "Cloud"
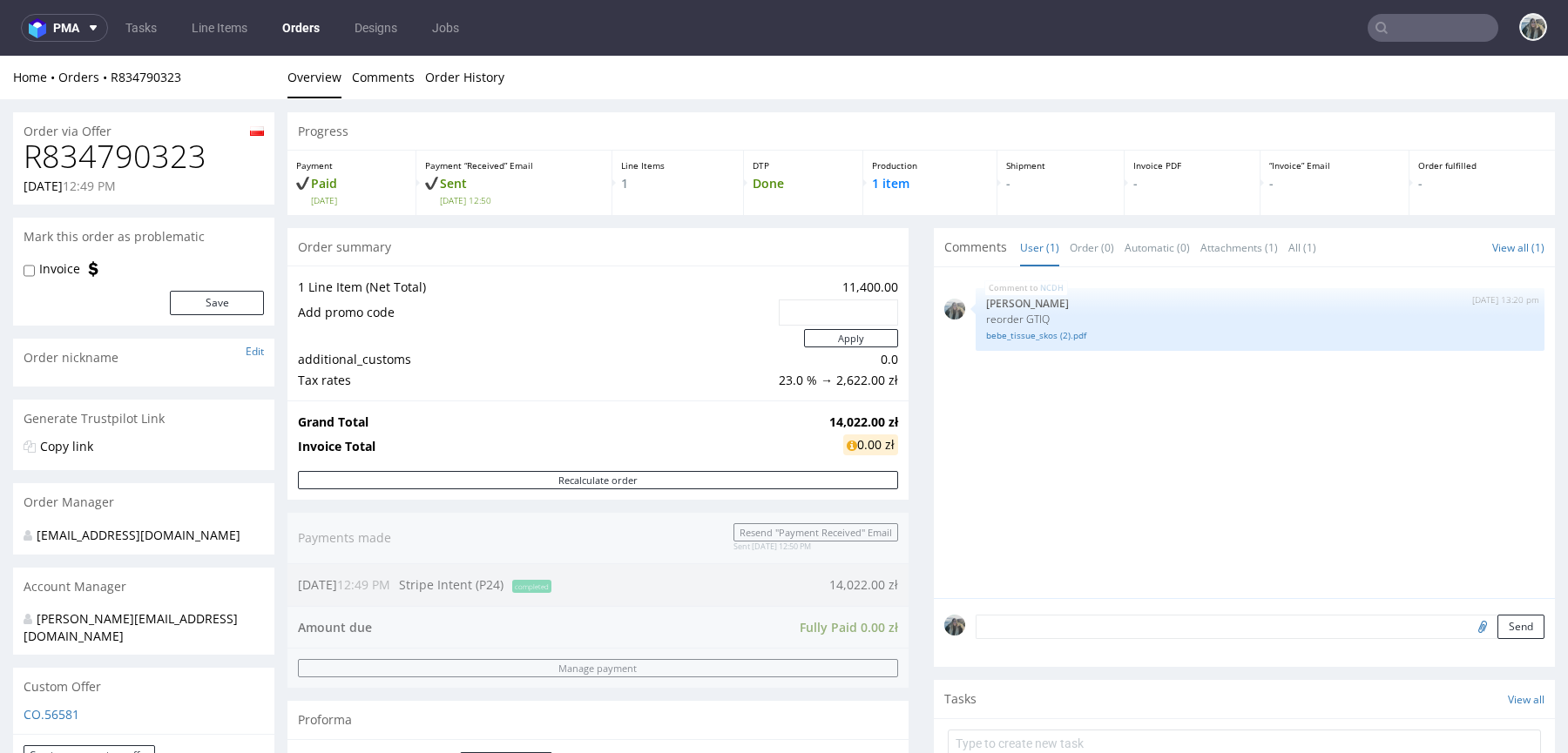
click at [162, 144] on h1 "R834790323" at bounding box center [144, 156] width 241 height 35
copy h1 "R834790323"
